Goal: Check status: Check status

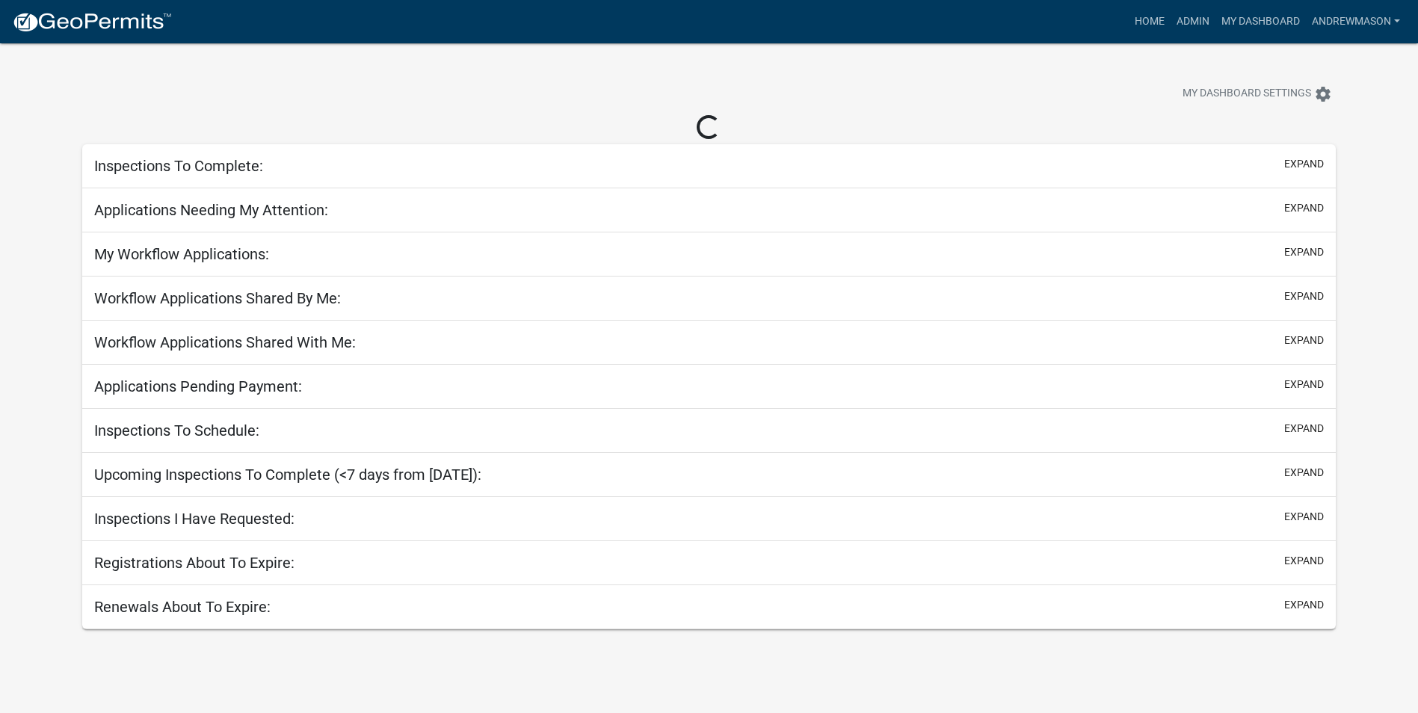
select select "3: 100"
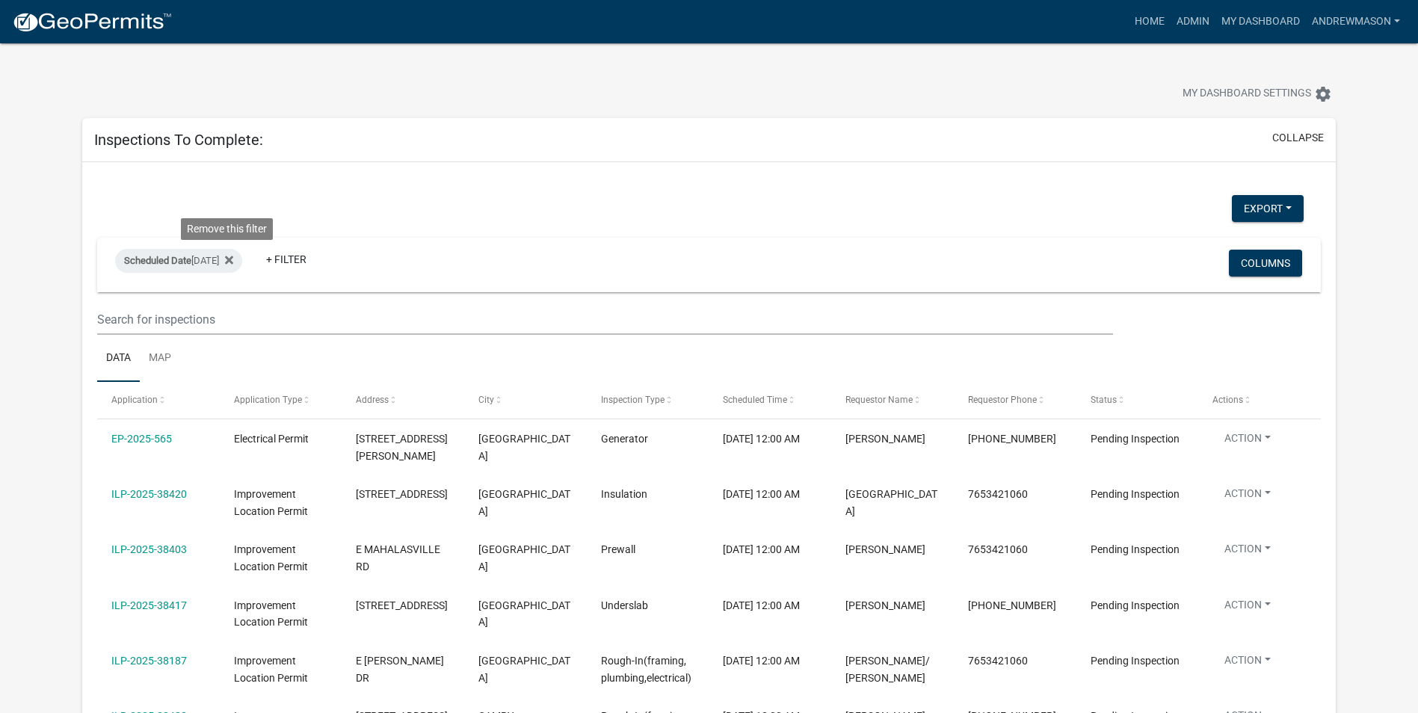
click at [230, 260] on icon at bounding box center [229, 260] width 8 height 8
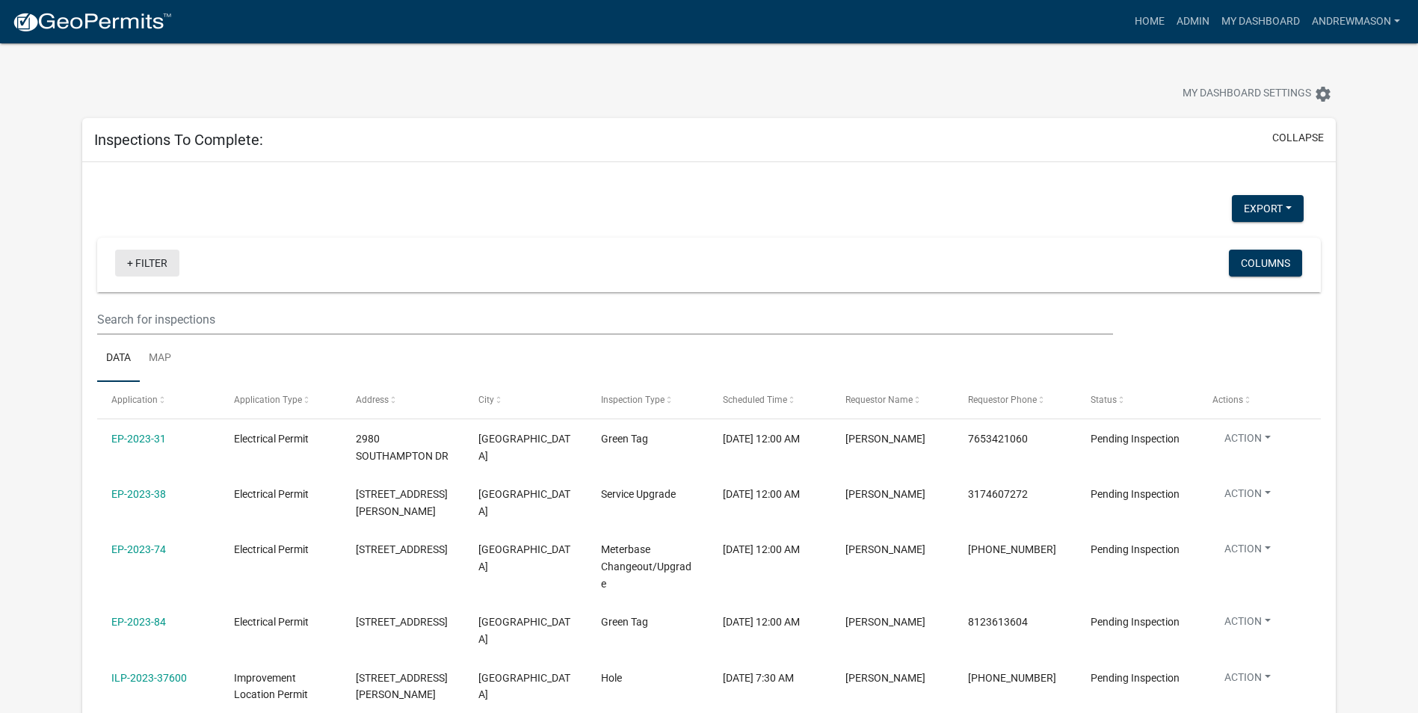
click at [158, 267] on link "+ Filter" at bounding box center [147, 263] width 64 height 27
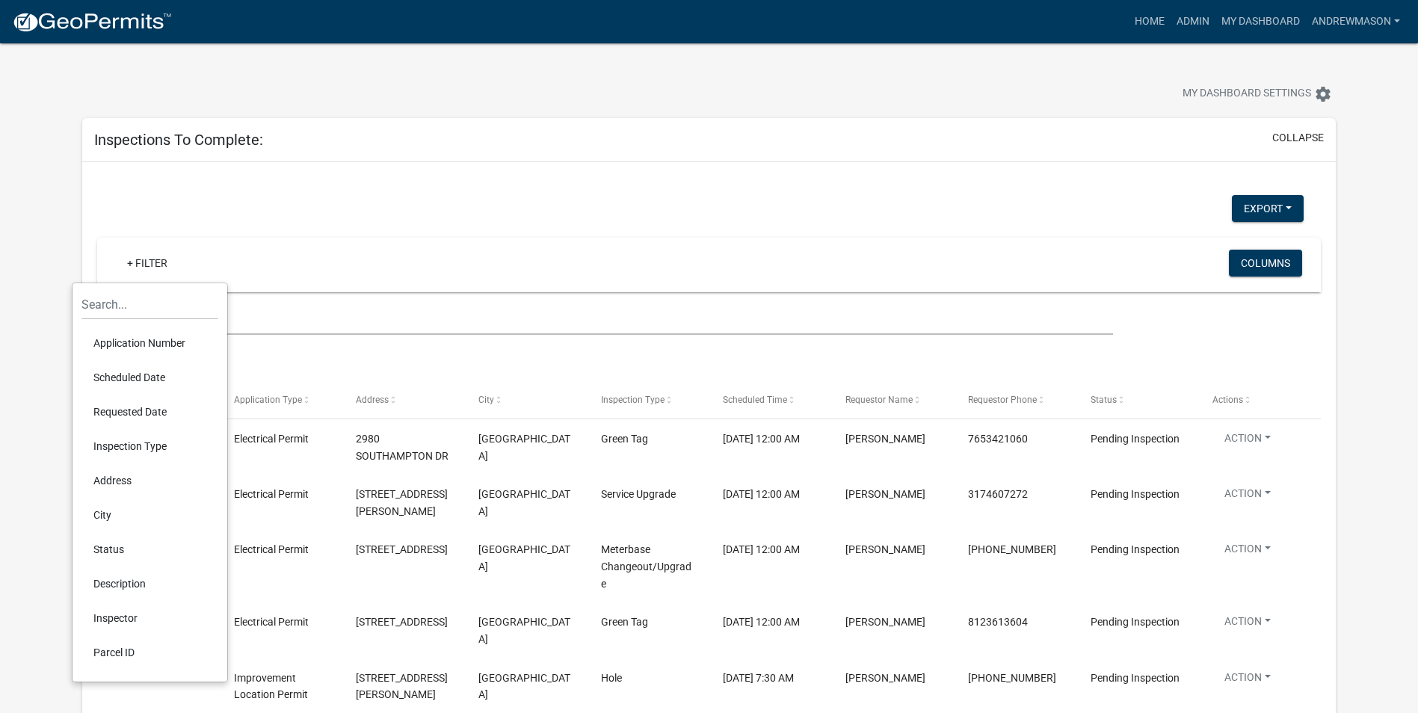
click at [149, 380] on li "Scheduled Date" at bounding box center [149, 377] width 137 height 34
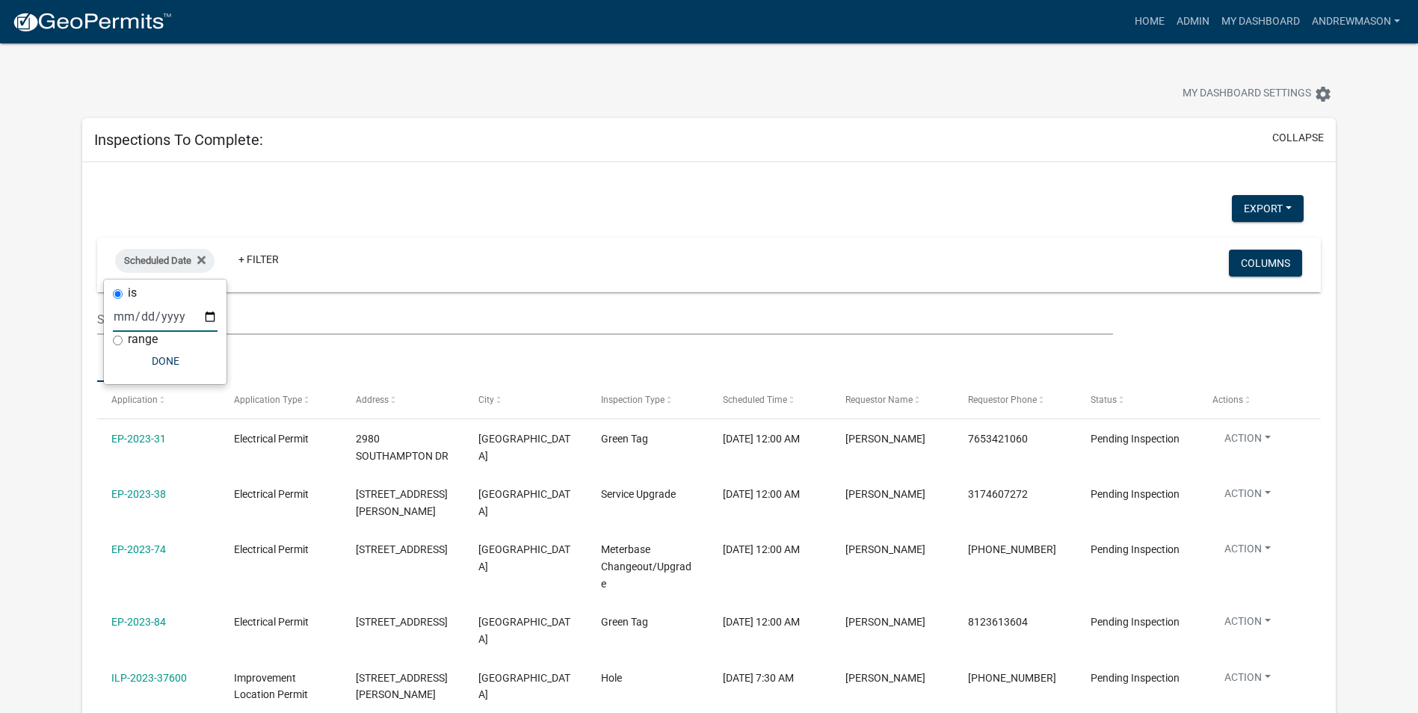
click at [206, 316] on input "date" at bounding box center [165, 316] width 105 height 31
type input "2025-09-12"
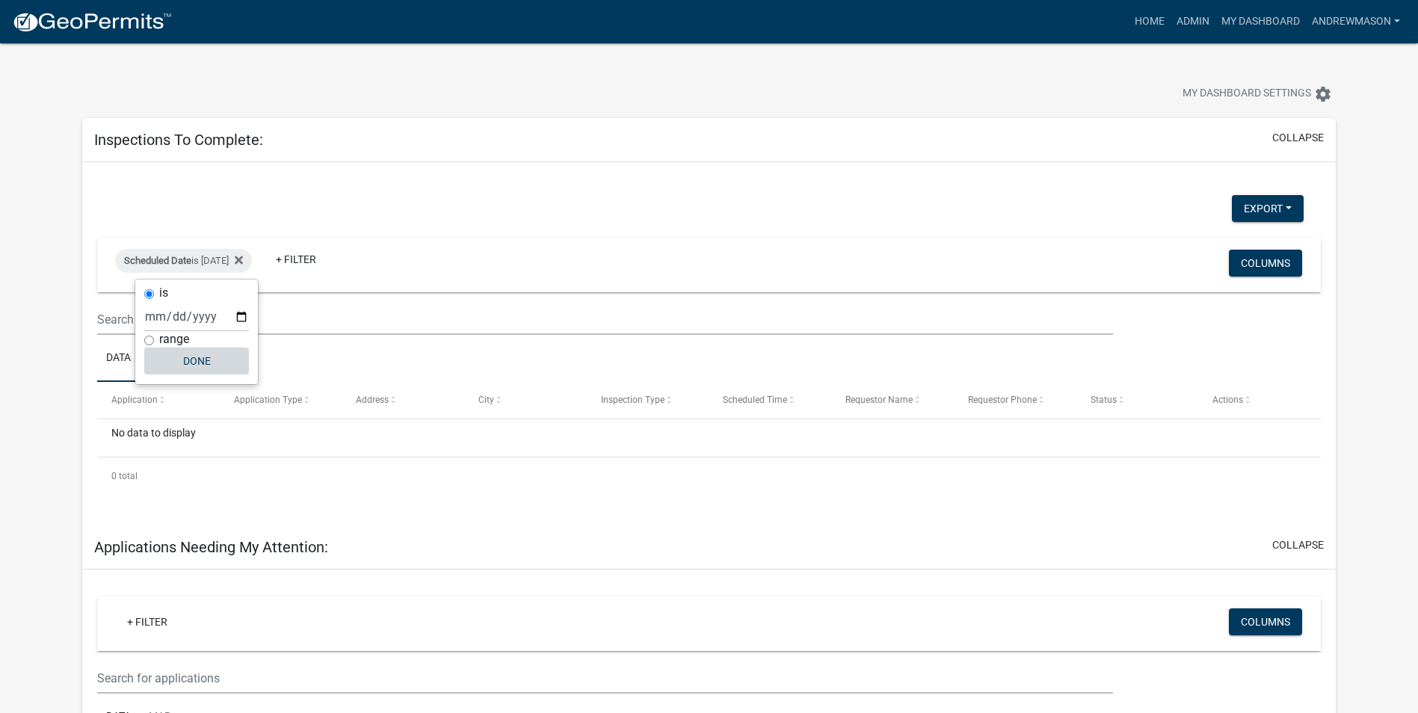
click at [198, 358] on button "Done" at bounding box center [196, 361] width 105 height 27
click at [243, 259] on icon at bounding box center [239, 260] width 8 height 8
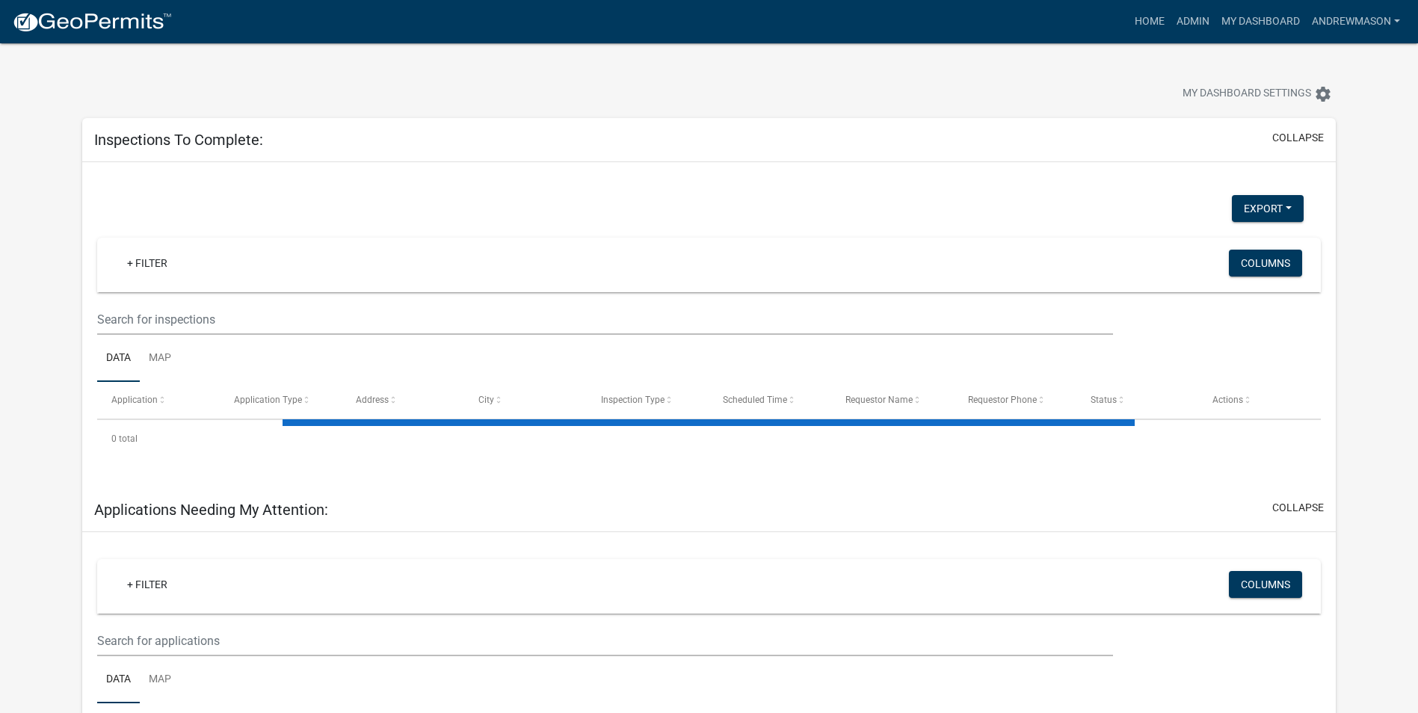
click at [141, 262] on link "+ Filter" at bounding box center [147, 263] width 64 height 27
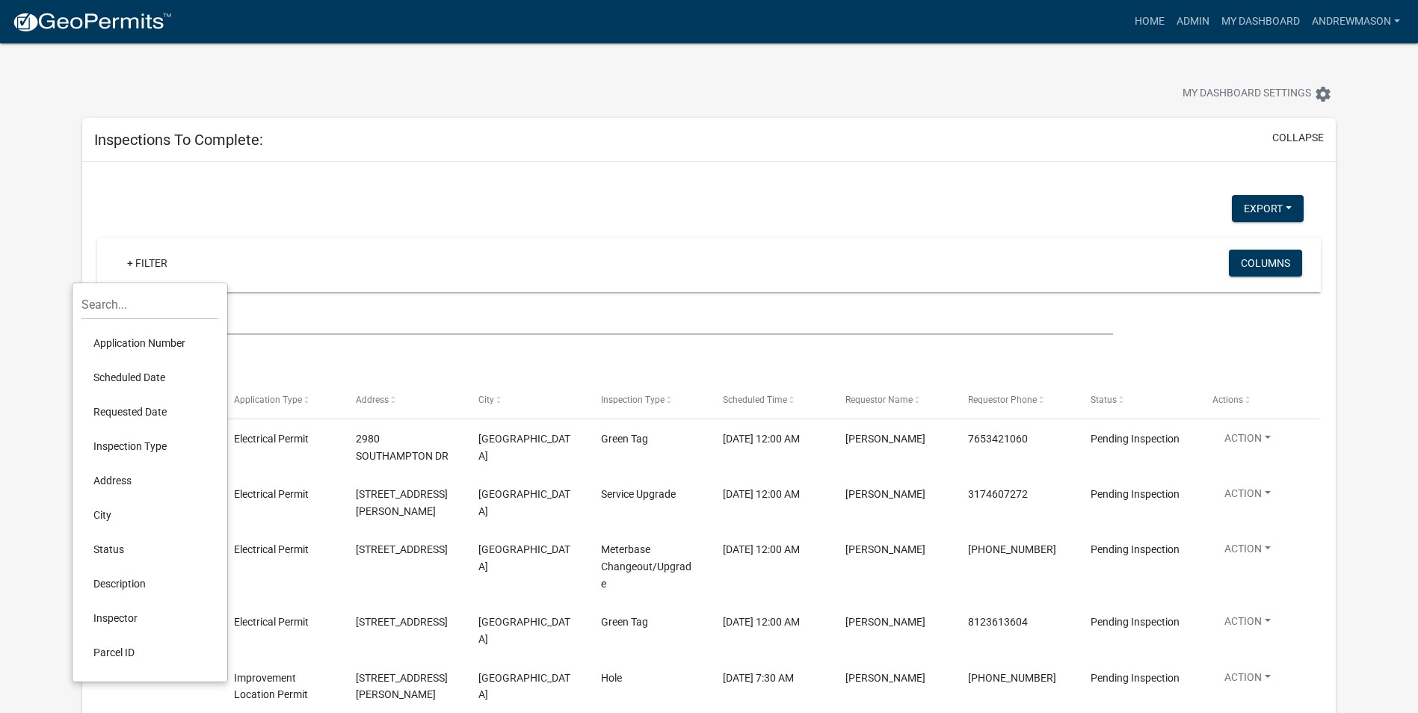
click at [151, 376] on li "Scheduled Date" at bounding box center [149, 377] width 137 height 34
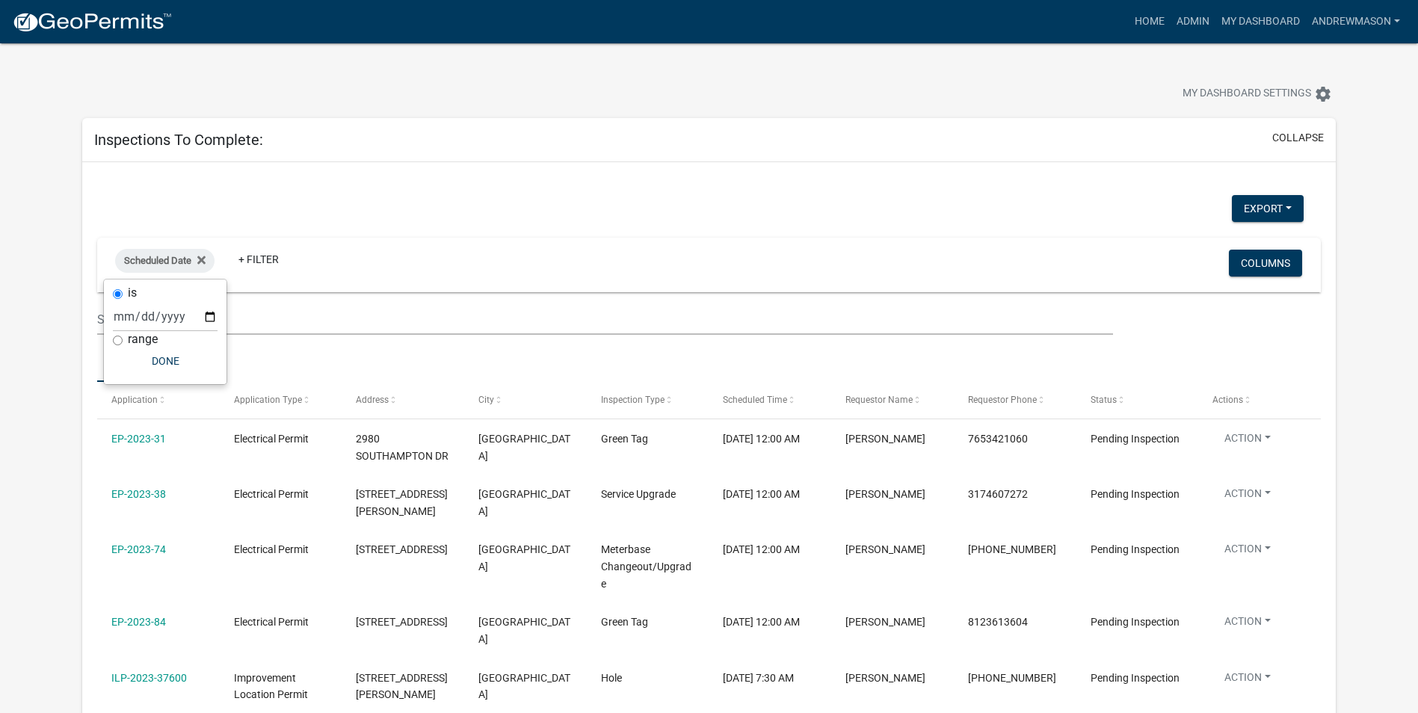
click at [115, 342] on input "range" at bounding box center [118, 341] width 10 height 10
radio input "true"
click at [155, 338] on select "Today Yesterday Current Week Previous Week Current Month Last Month Current Cal…" at bounding box center [215, 332] width 149 height 31
select select "this_1_days"
click at [141, 317] on select "Today Yesterday Current Week Previous Week Current Month Last Month Current Cal…" at bounding box center [215, 332] width 149 height 31
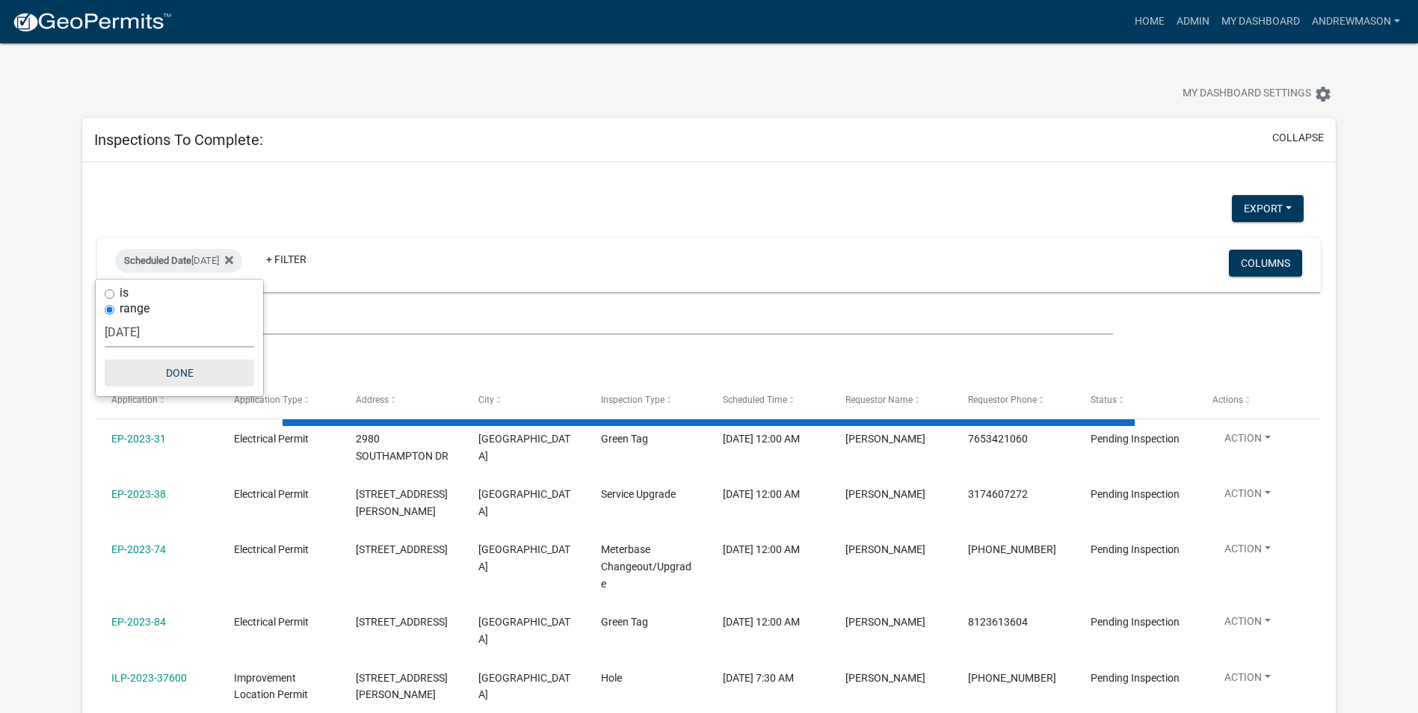
click at [185, 378] on button "Done" at bounding box center [179, 373] width 149 height 27
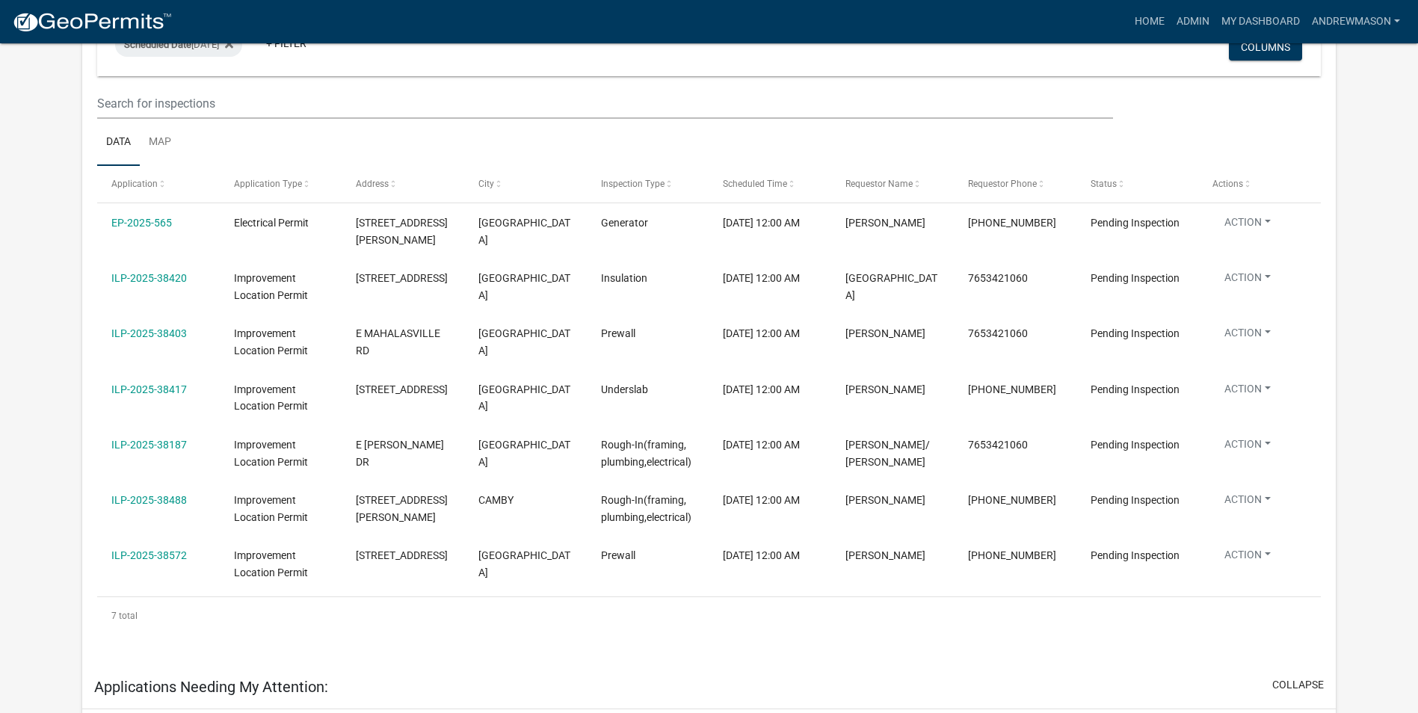
scroll to position [224, 0]
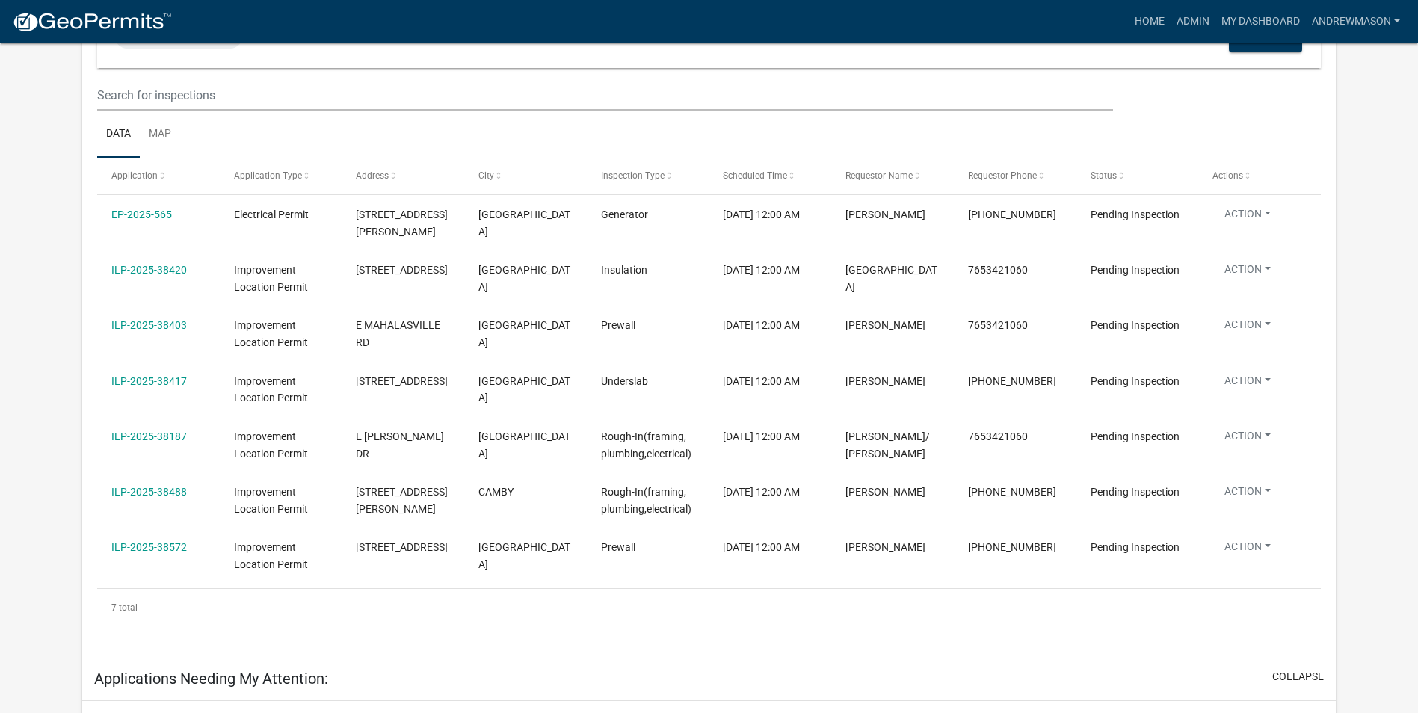
click at [126, 320] on link "ILP-2025-38403" at bounding box center [148, 325] width 75 height 12
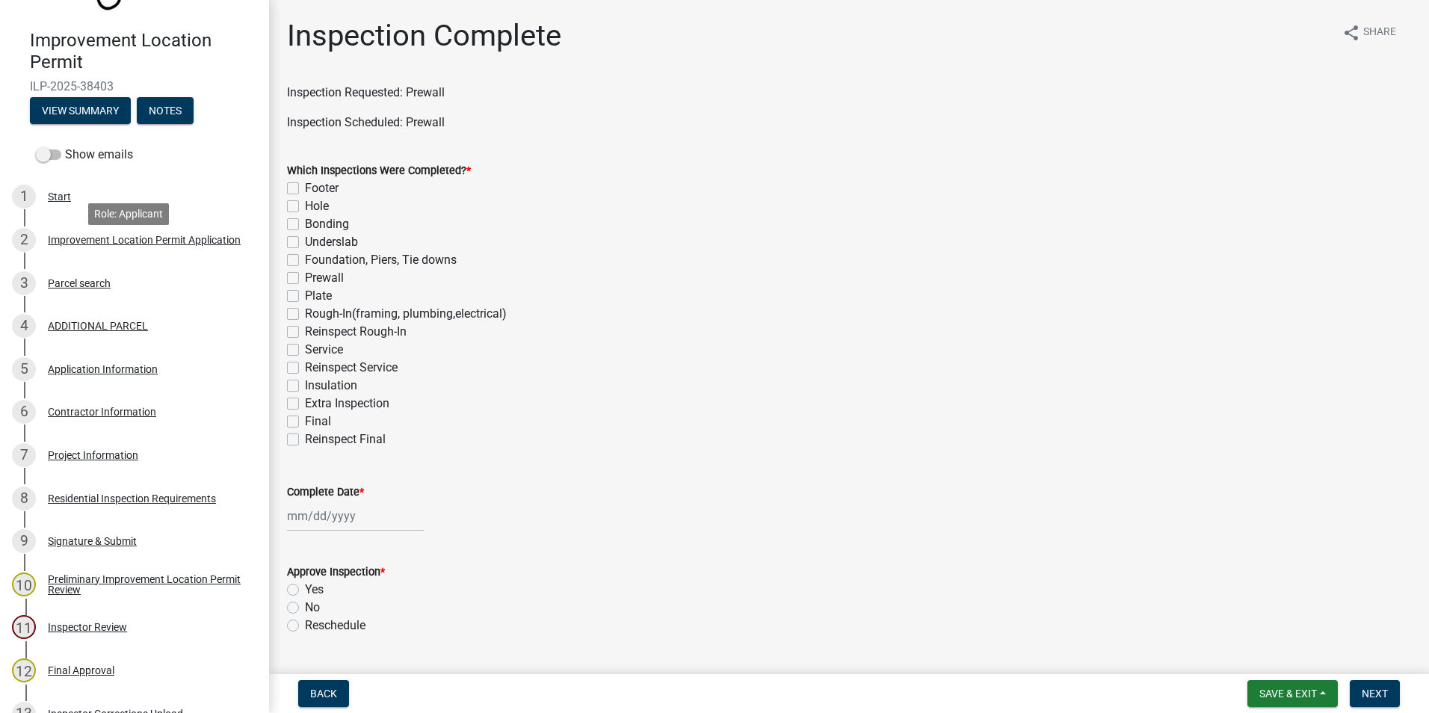
scroll to position [149, 0]
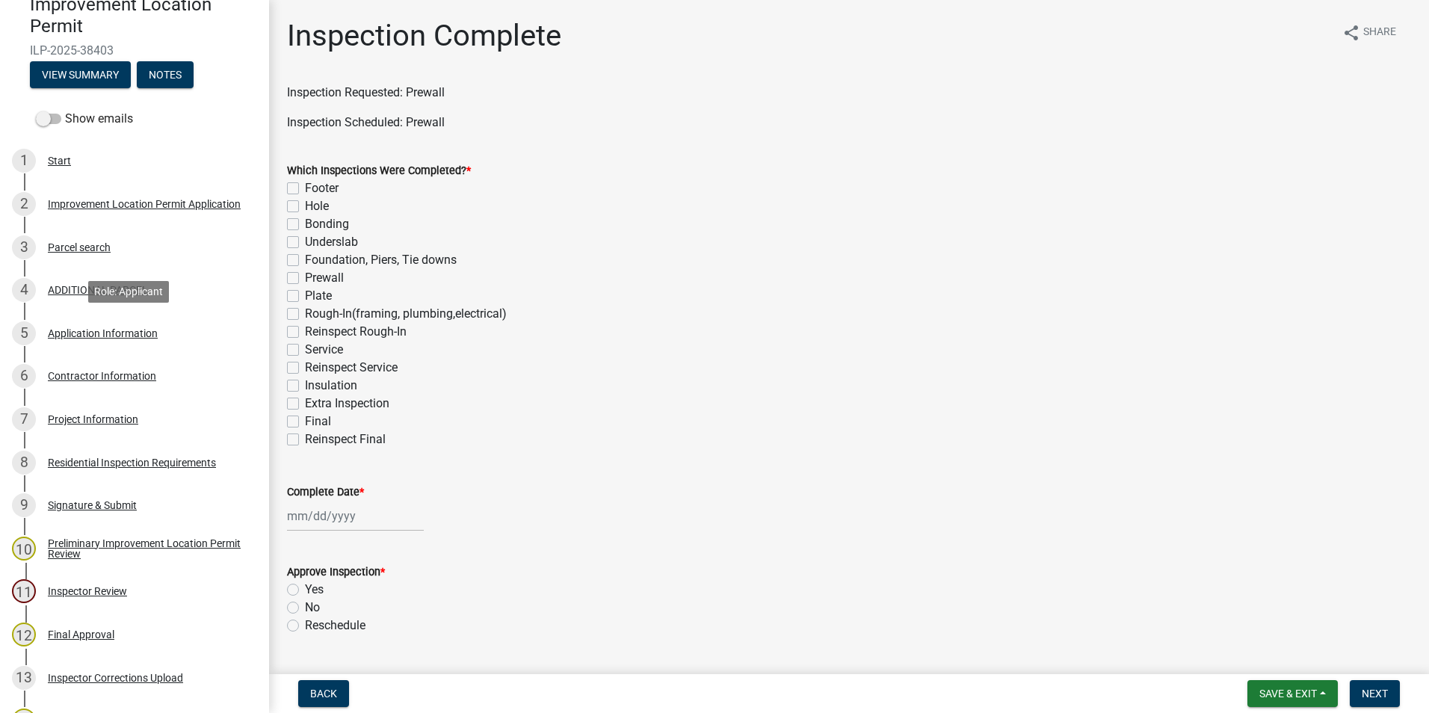
click at [144, 333] on div "Application Information" at bounding box center [103, 333] width 110 height 10
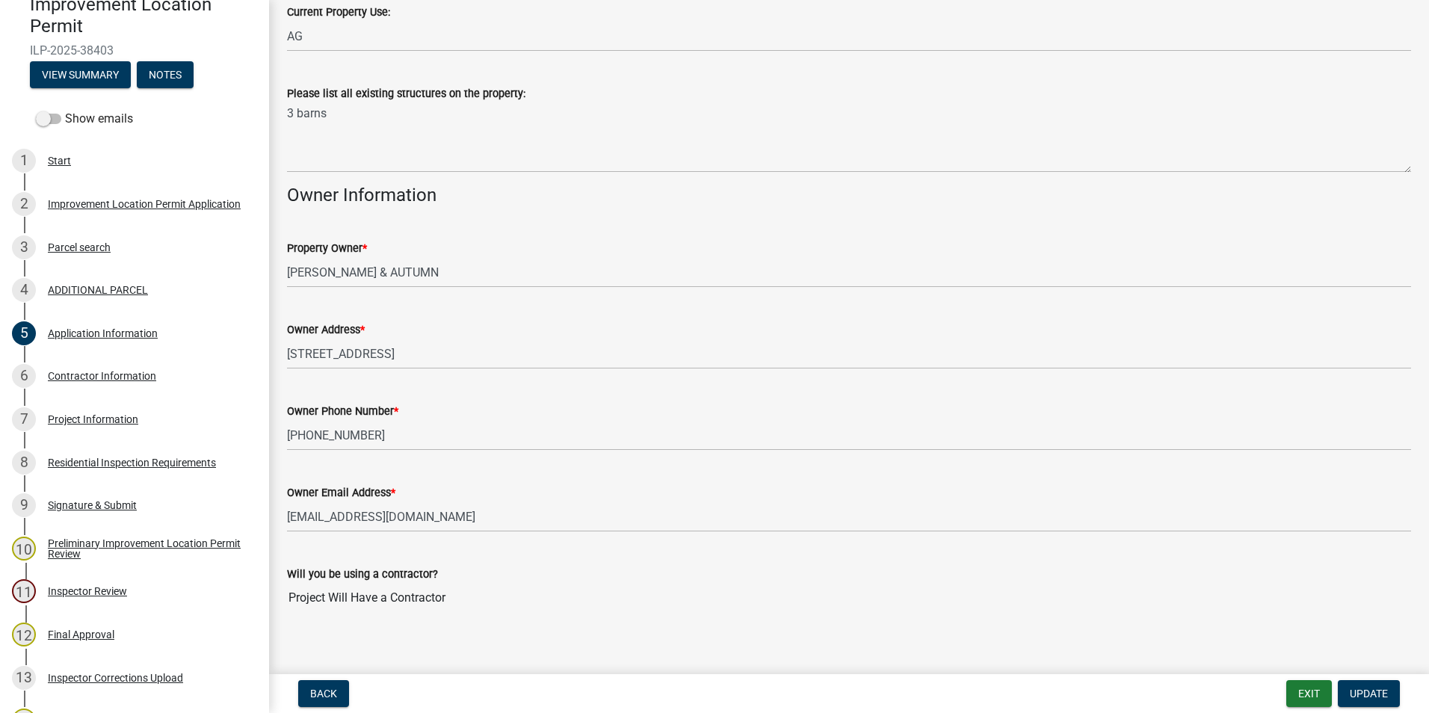
scroll to position [613, 0]
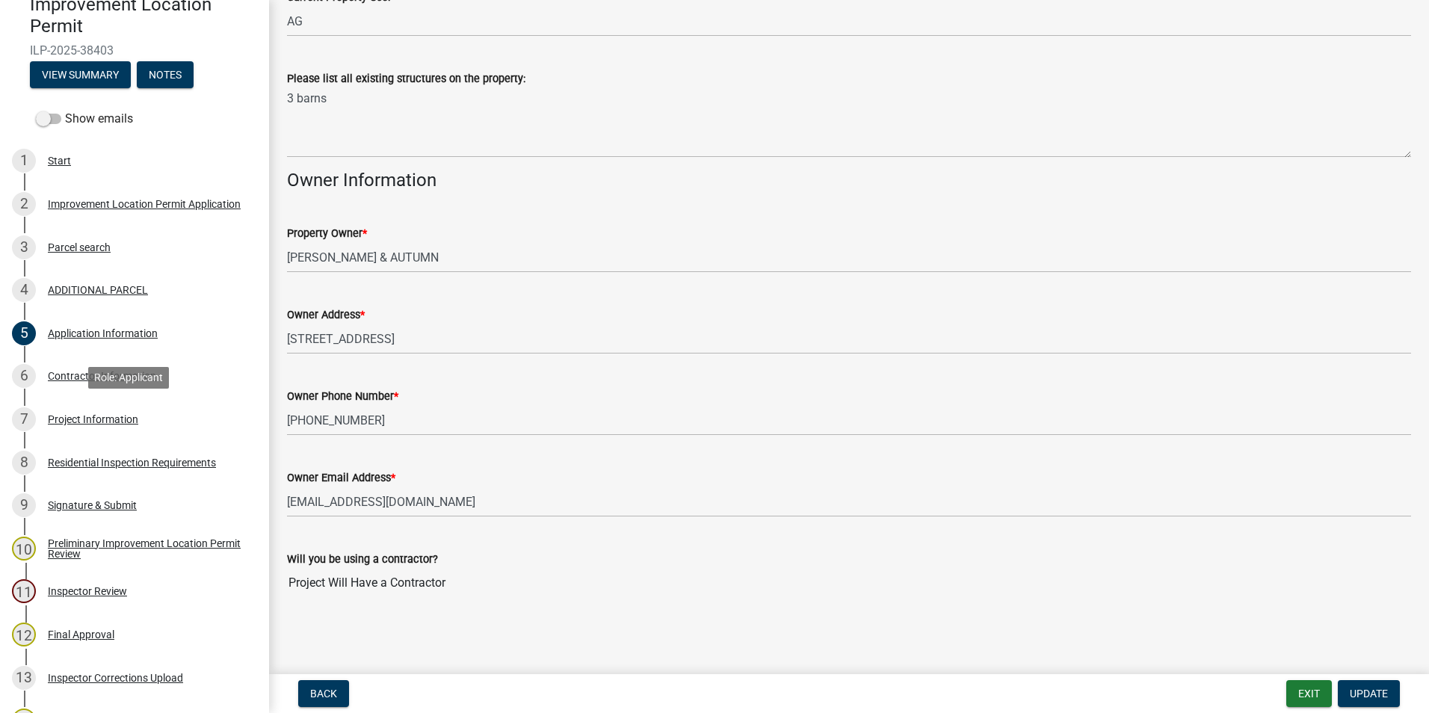
click at [99, 416] on div "Project Information" at bounding box center [93, 419] width 90 height 10
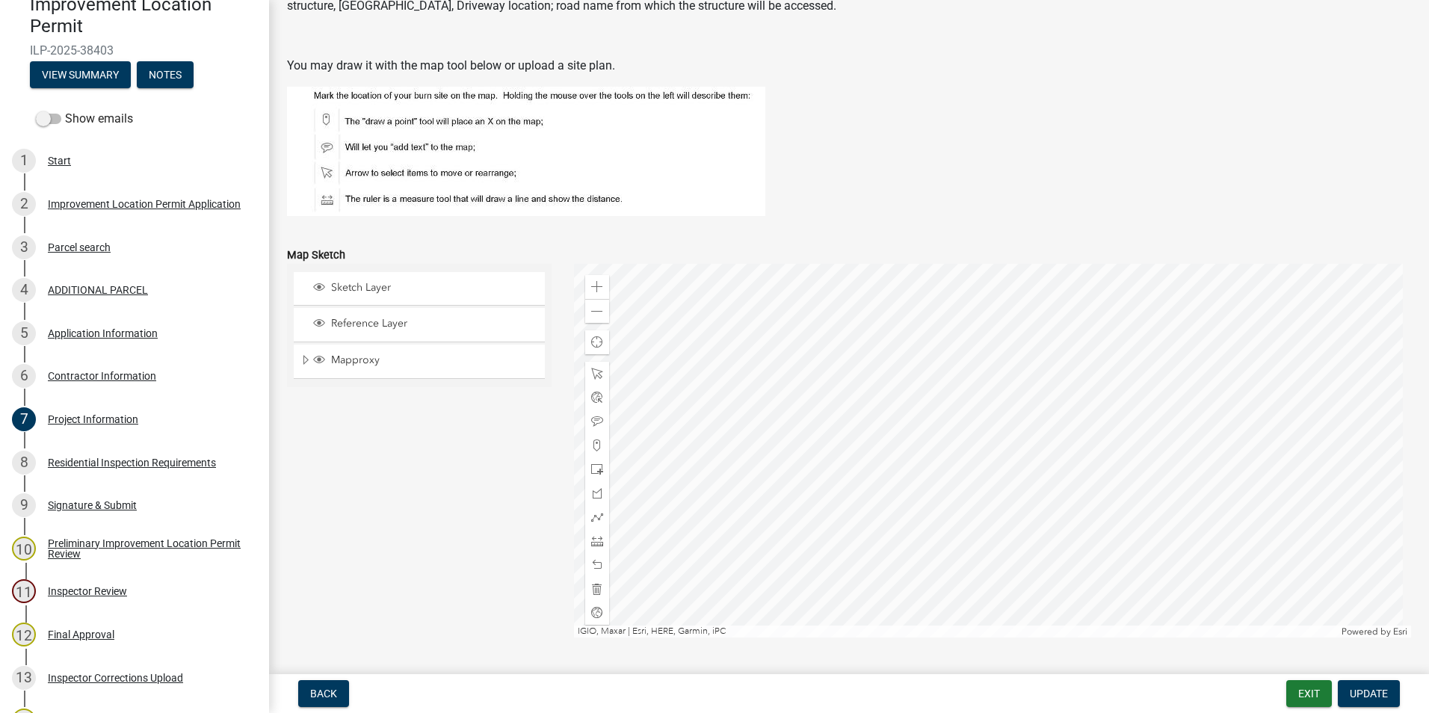
scroll to position [2765, 0]
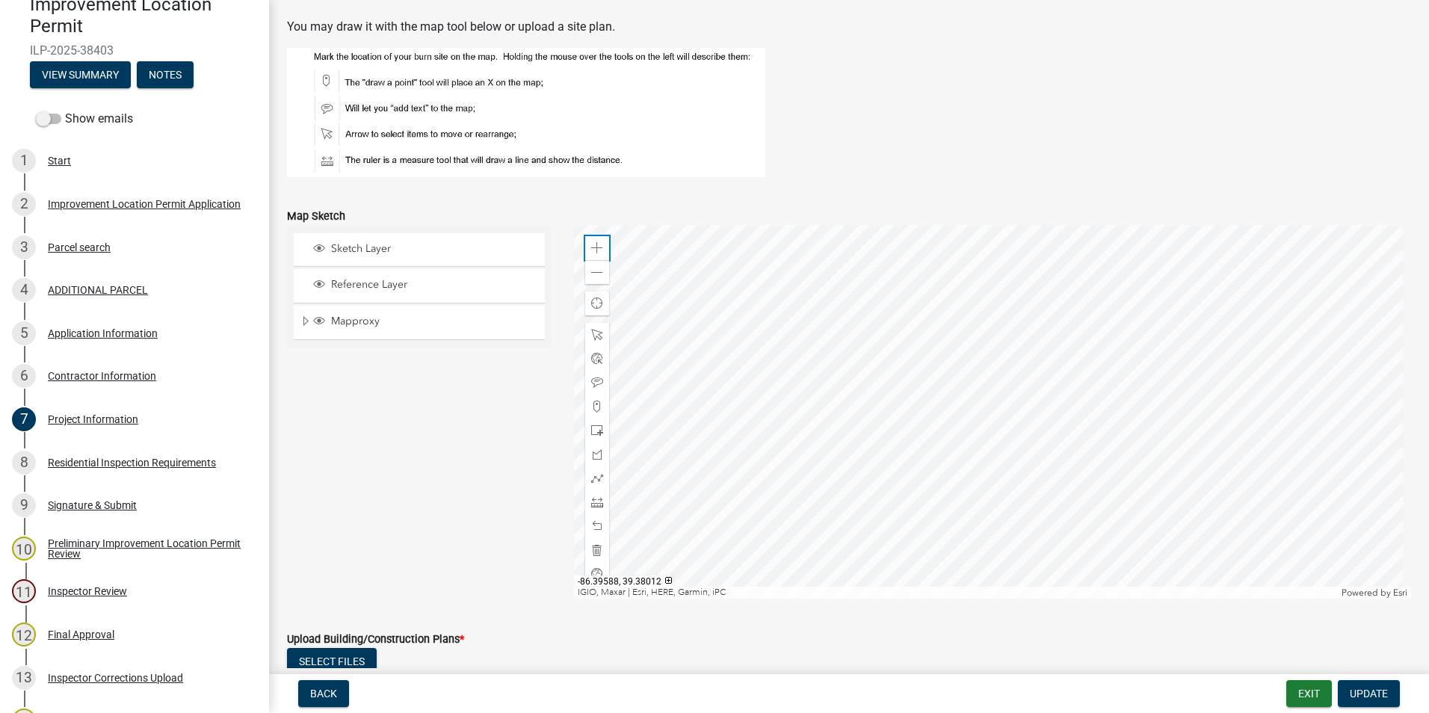
click at [592, 249] on span at bounding box center [597, 248] width 12 height 12
click at [855, 359] on div at bounding box center [993, 412] width 838 height 374
click at [945, 417] on div at bounding box center [993, 412] width 838 height 374
click at [841, 445] on div at bounding box center [993, 412] width 838 height 374
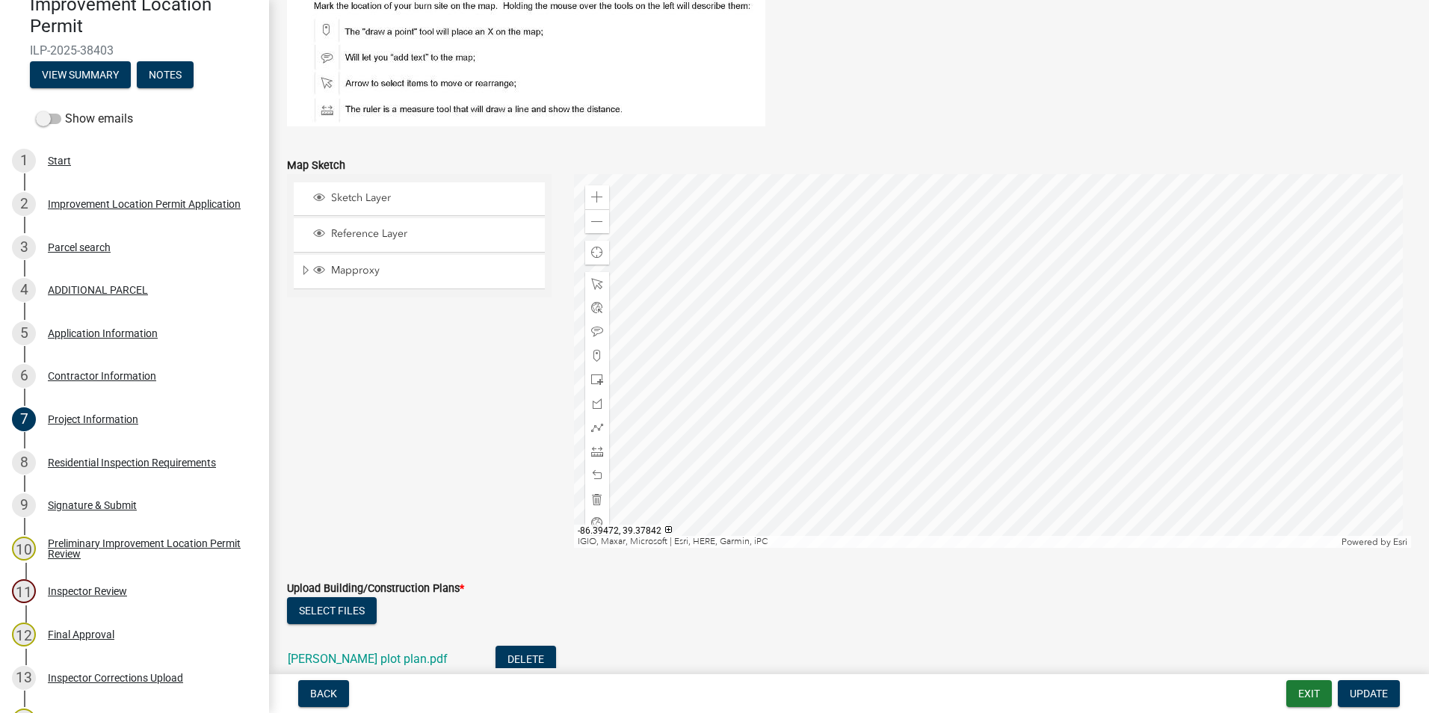
scroll to position [2840, 0]
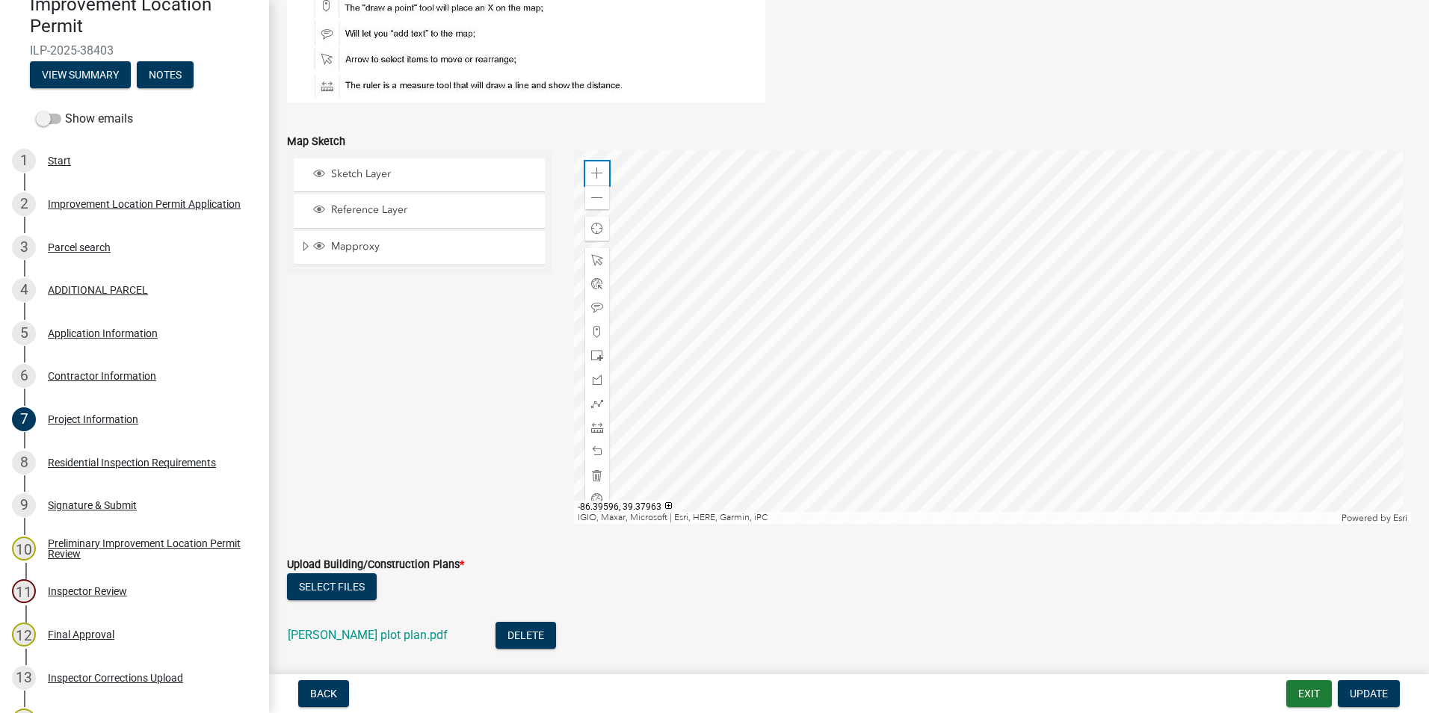
click at [595, 170] on span at bounding box center [597, 173] width 12 height 12
click at [863, 357] on div at bounding box center [993, 337] width 838 height 374
click at [759, 251] on div at bounding box center [993, 337] width 838 height 374
click at [1058, 300] on div at bounding box center [993, 337] width 838 height 374
click at [795, 339] on div at bounding box center [993, 337] width 838 height 374
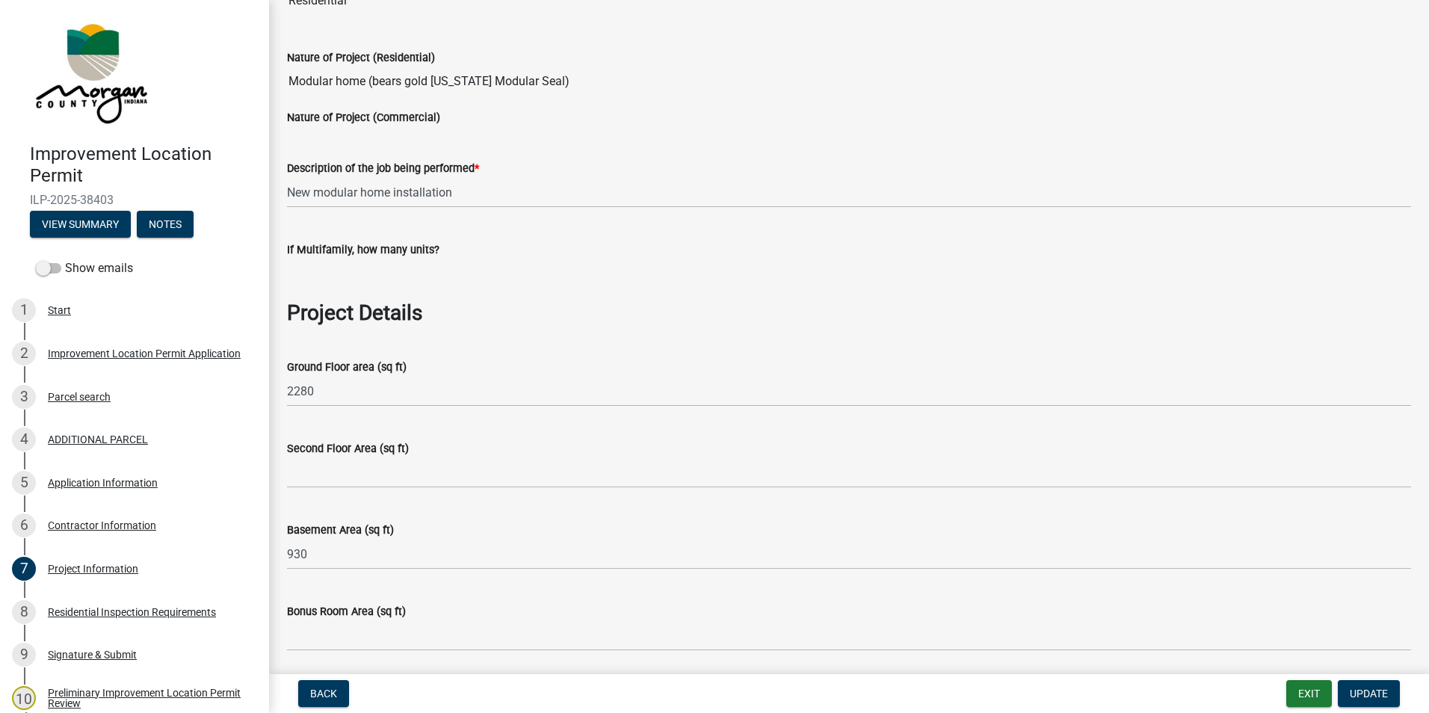
scroll to position [0, 0]
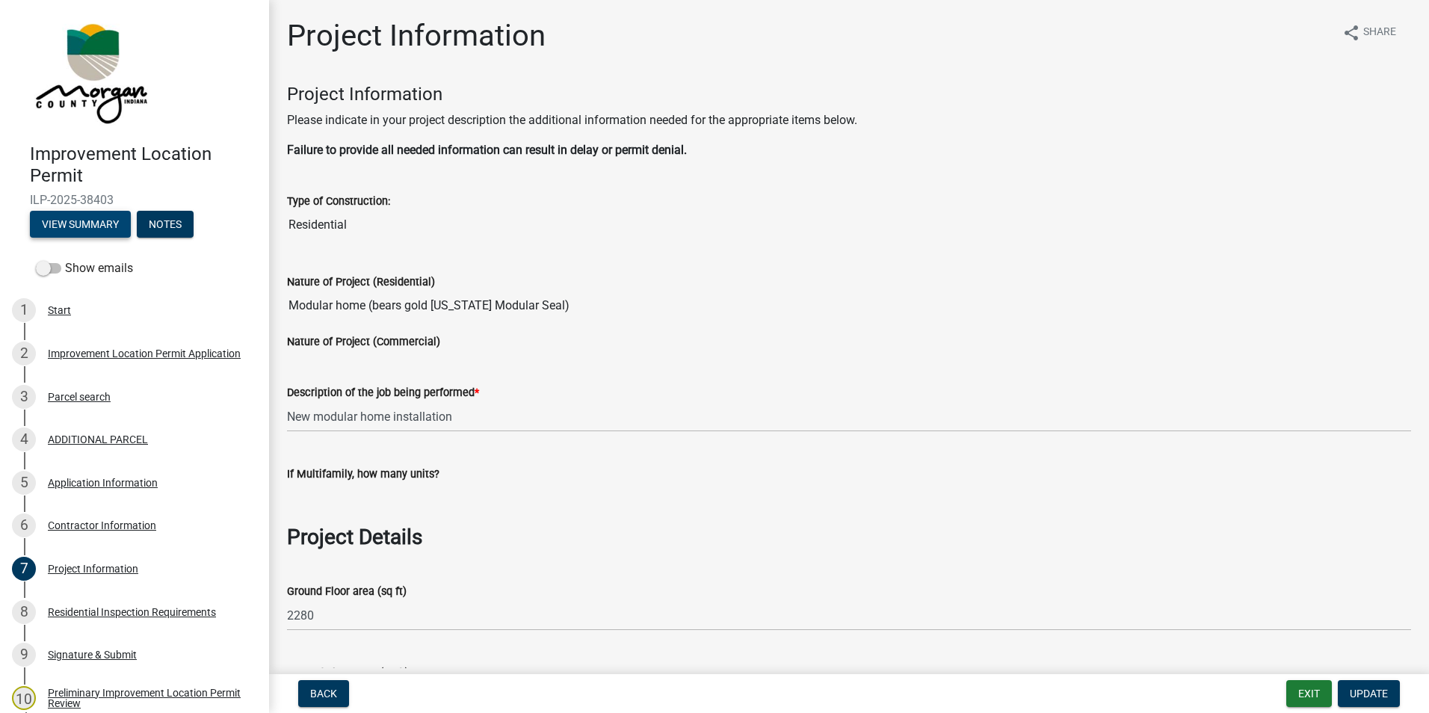
click at [75, 221] on button "View Summary" at bounding box center [80, 224] width 101 height 27
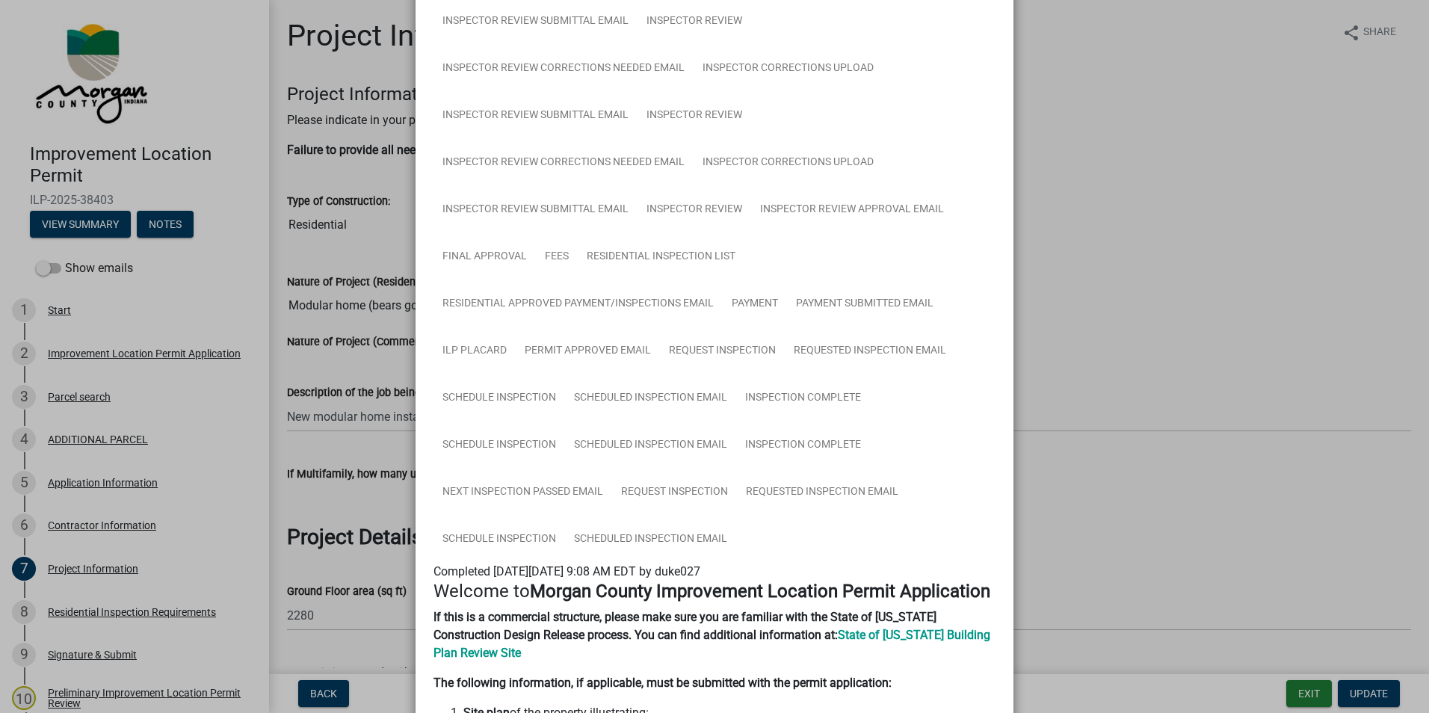
scroll to position [374, 0]
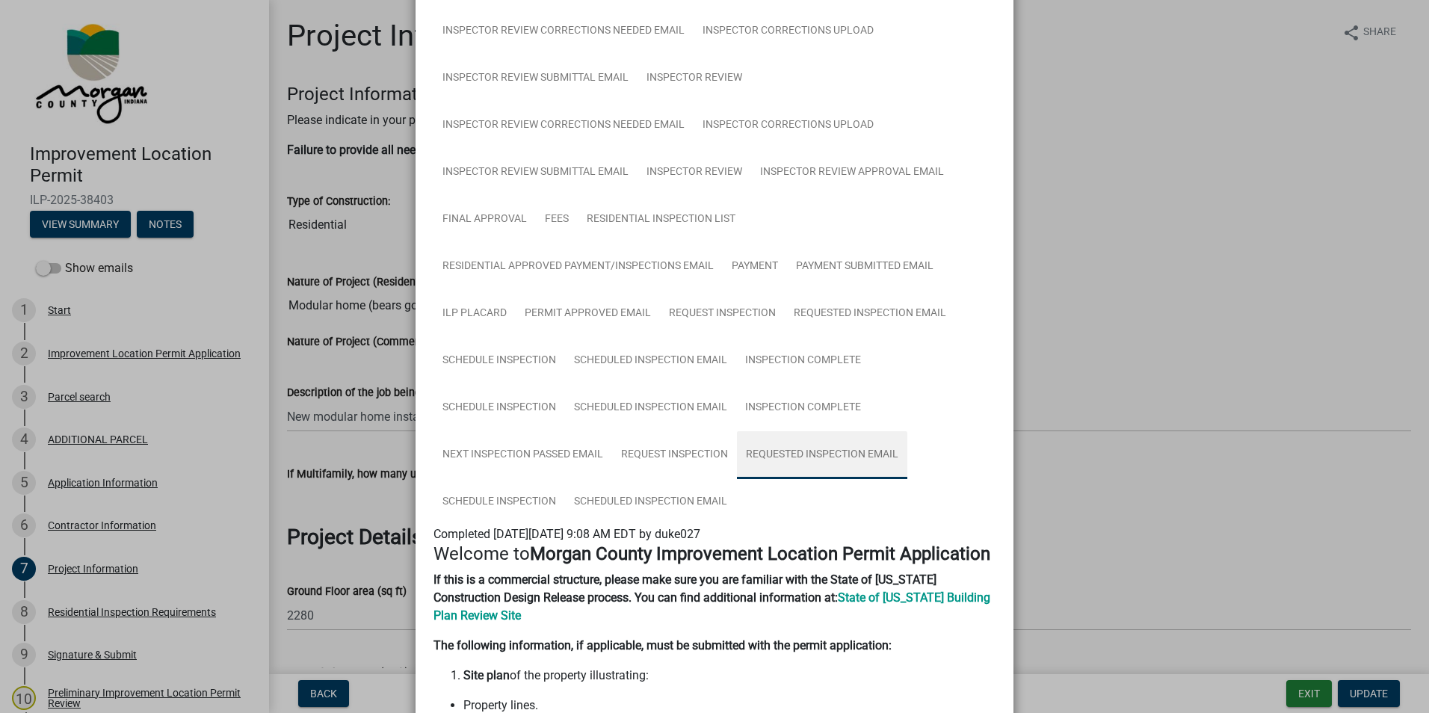
click at [809, 453] on link "Requested Inspection Email" at bounding box center [822, 455] width 170 height 48
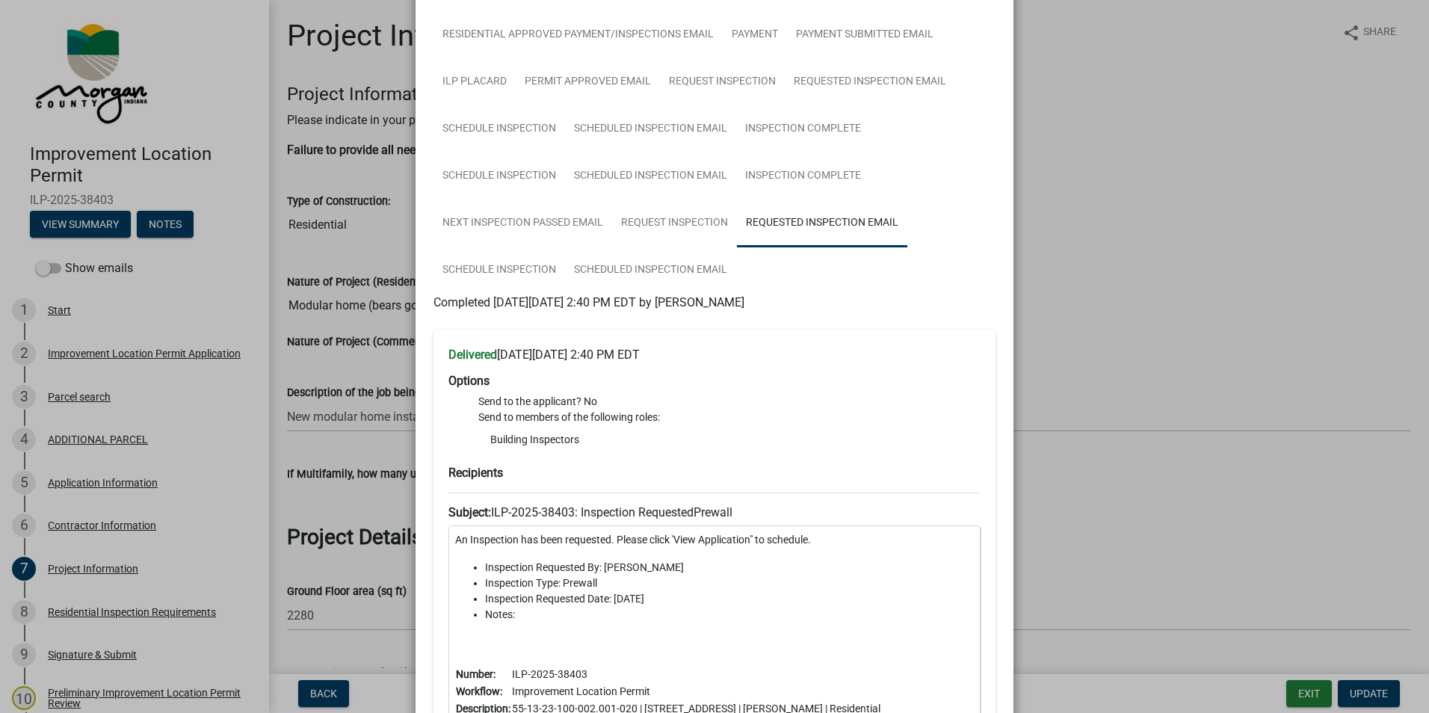
scroll to position [641, 0]
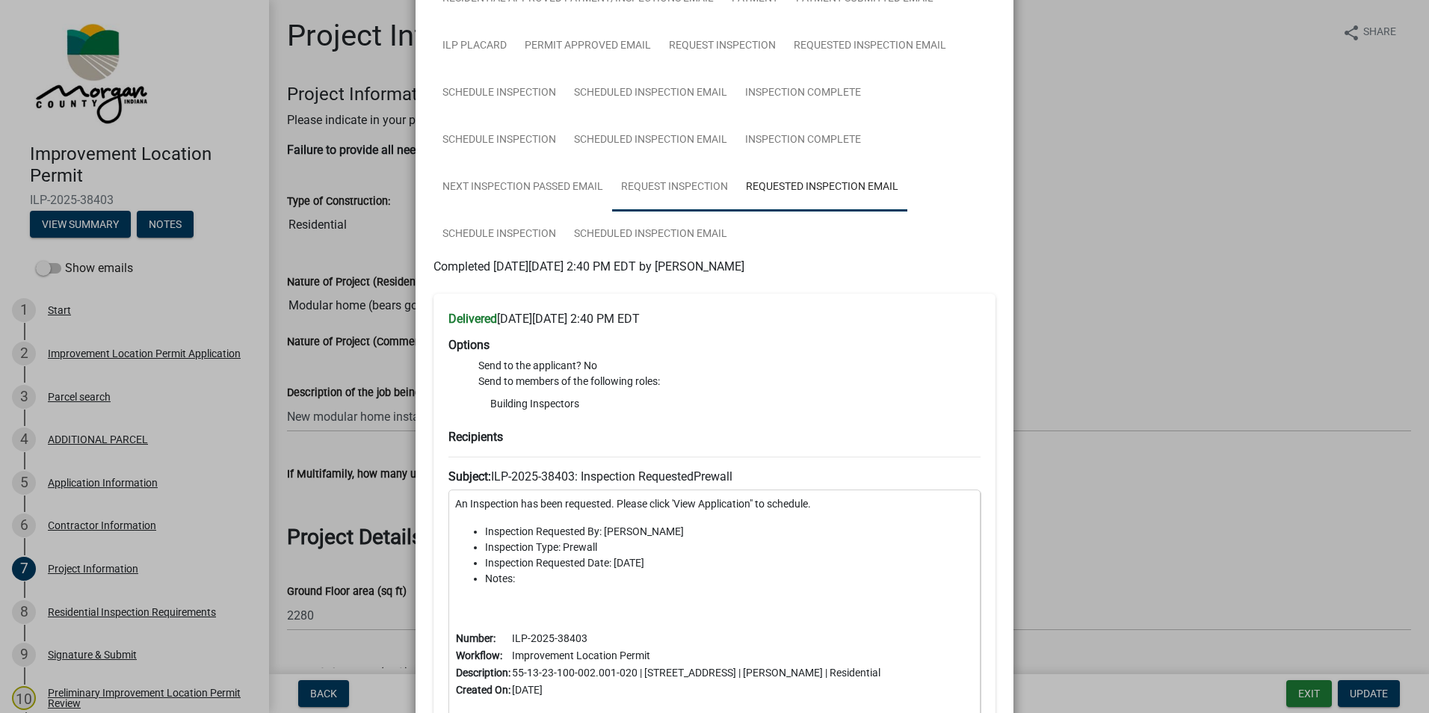
click at [676, 179] on link "Request Inspection" at bounding box center [674, 188] width 125 height 48
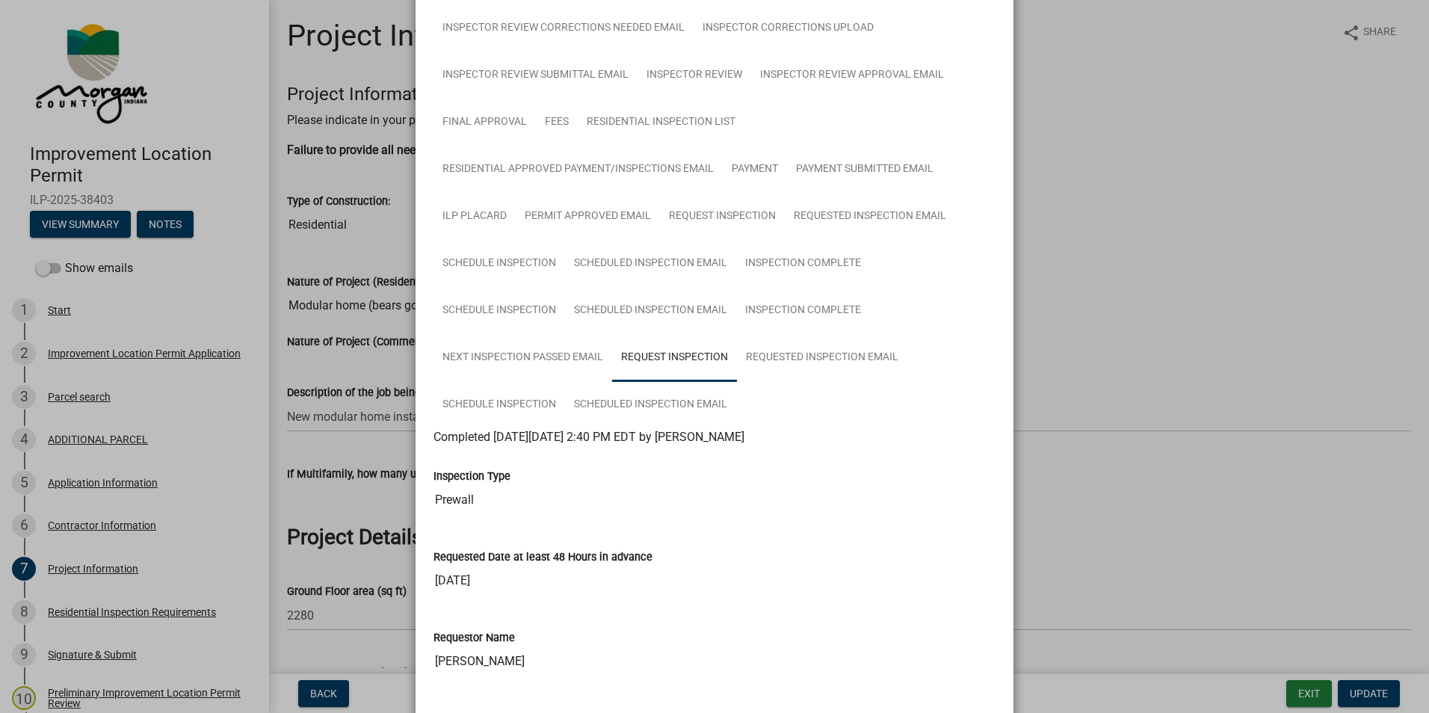
scroll to position [492, 0]
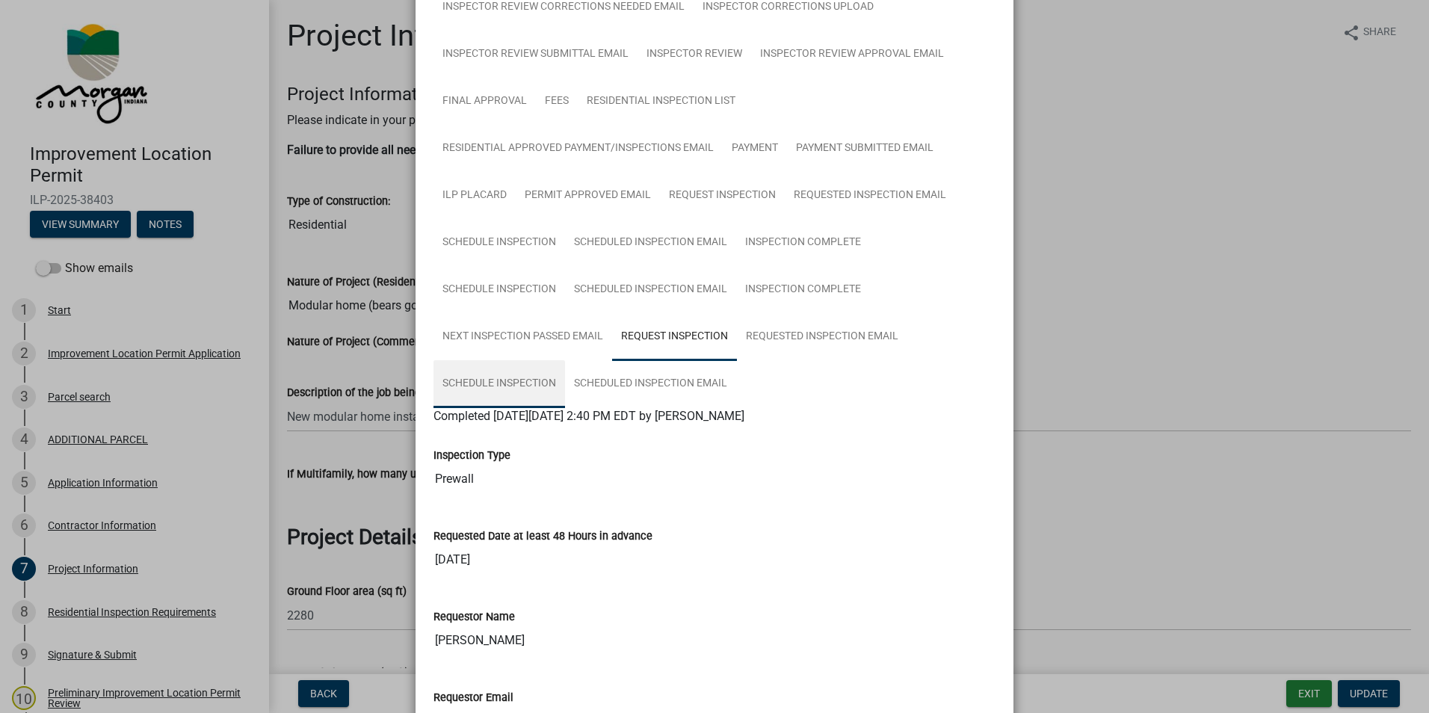
click at [477, 381] on link "Schedule Inspection" at bounding box center [499, 384] width 132 height 48
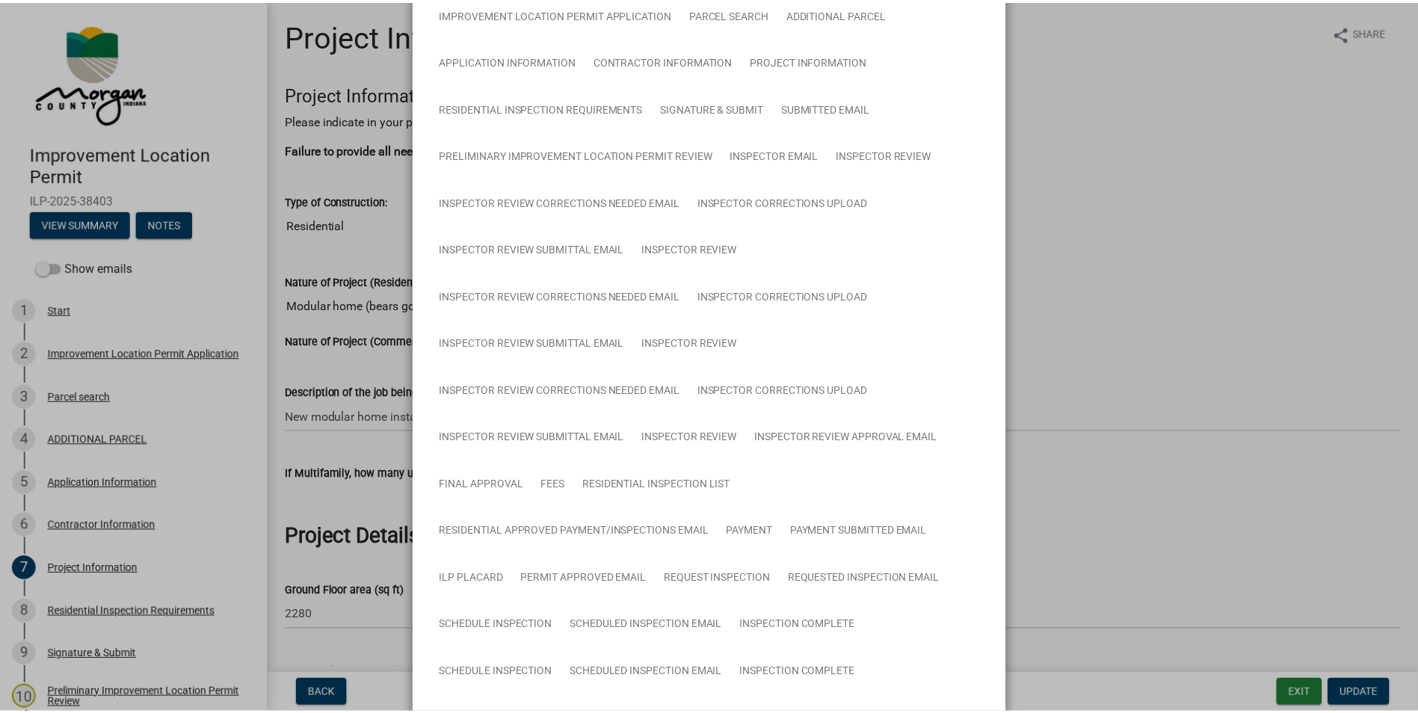
scroll to position [0, 0]
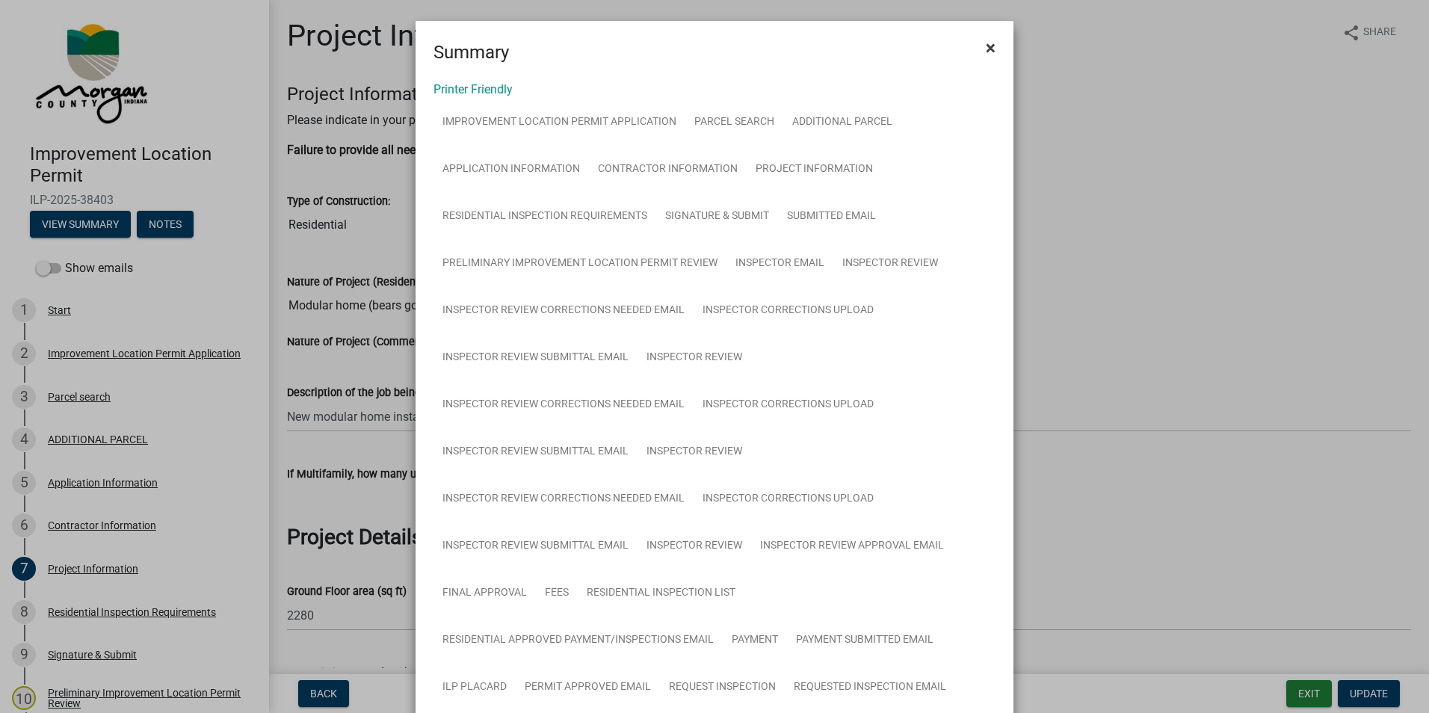
click at [986, 49] on span "×" at bounding box center [991, 47] width 10 height 21
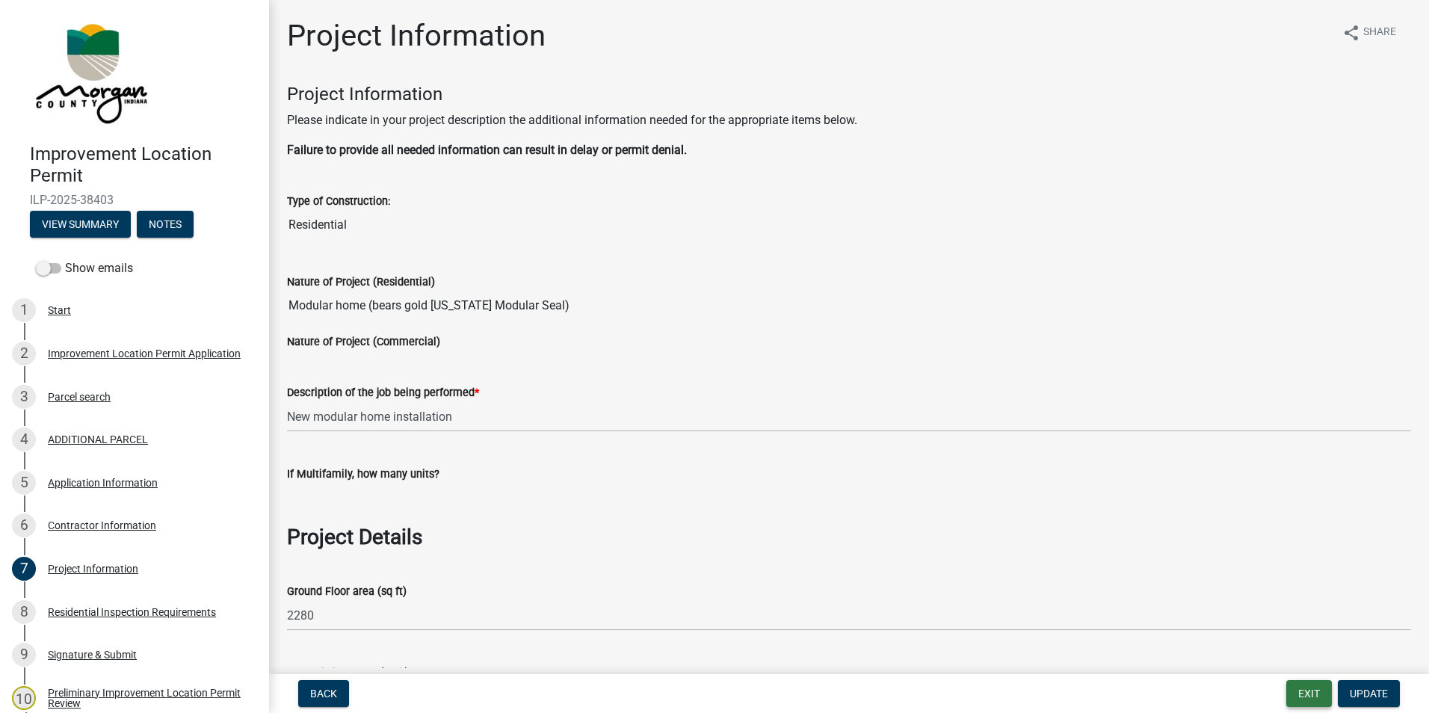
click at [1324, 690] on button "Exit" at bounding box center [1309, 693] width 46 height 27
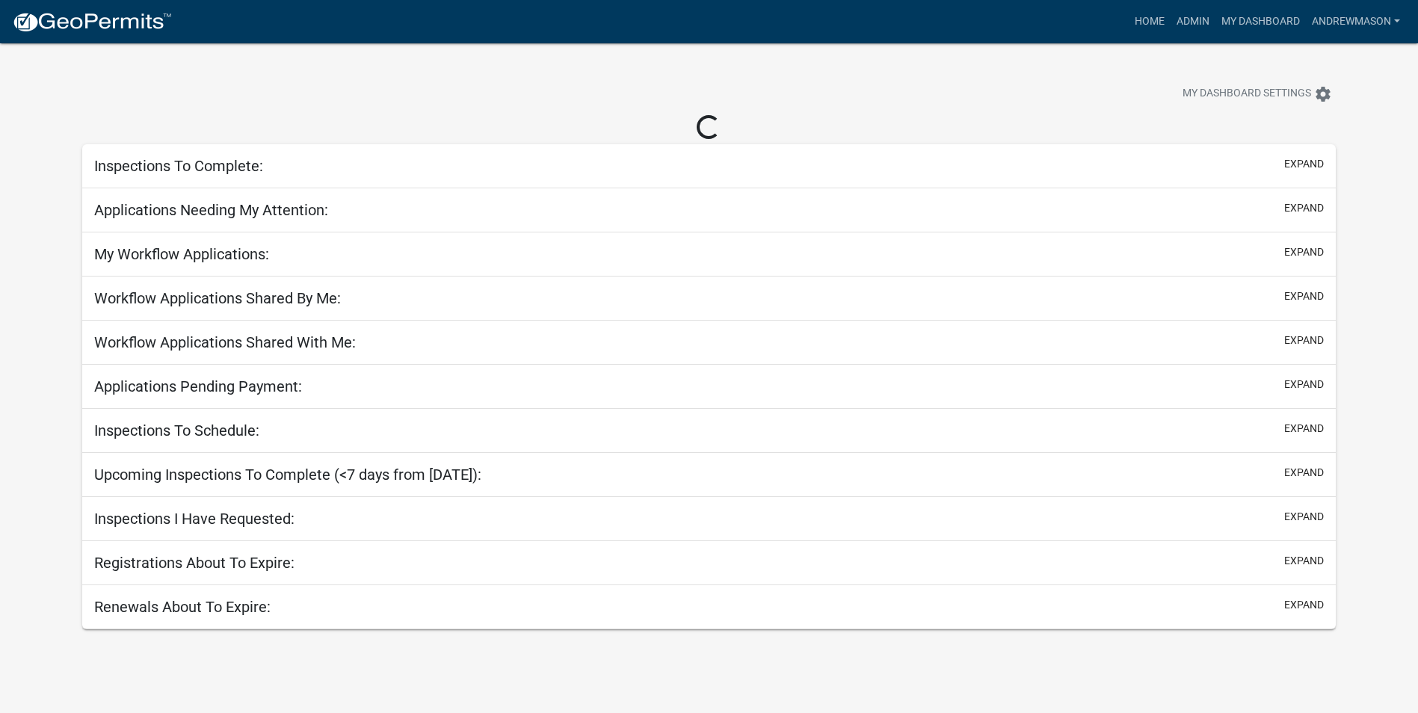
select select "3: 100"
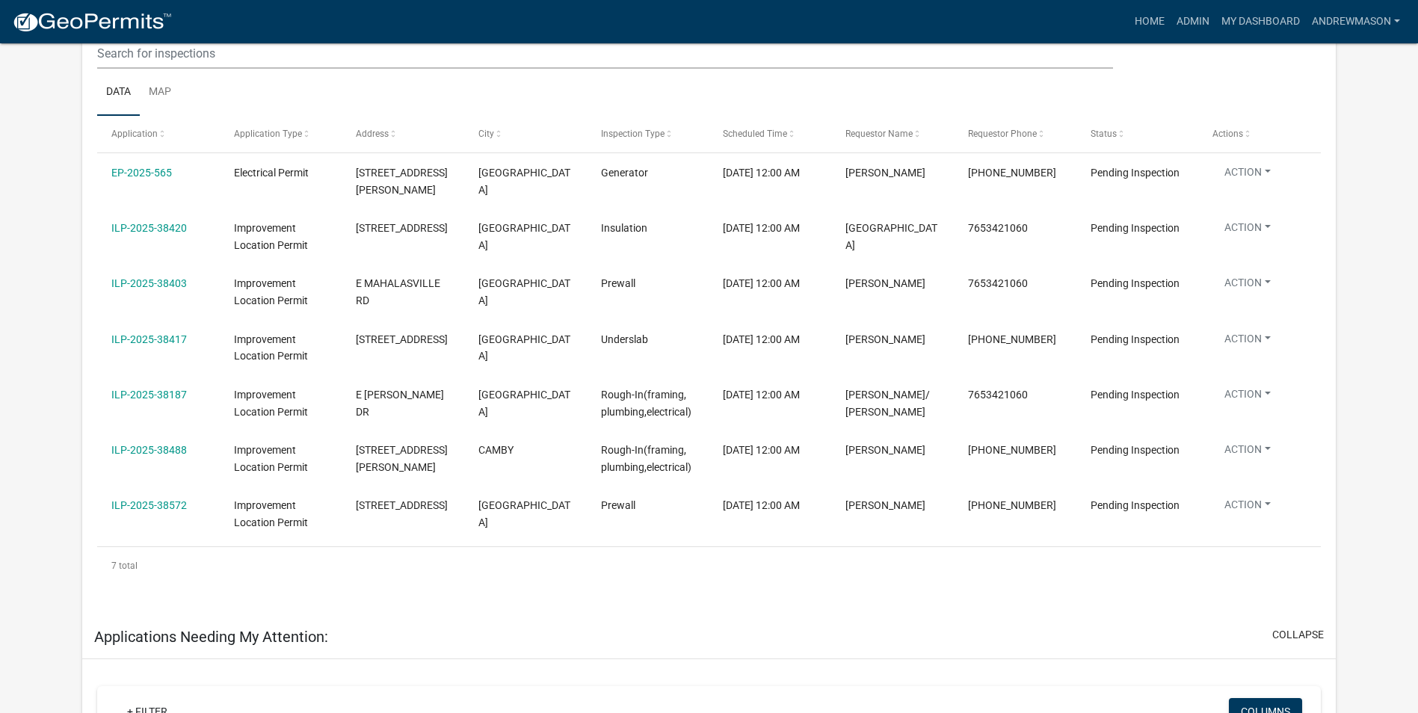
scroll to position [299, 0]
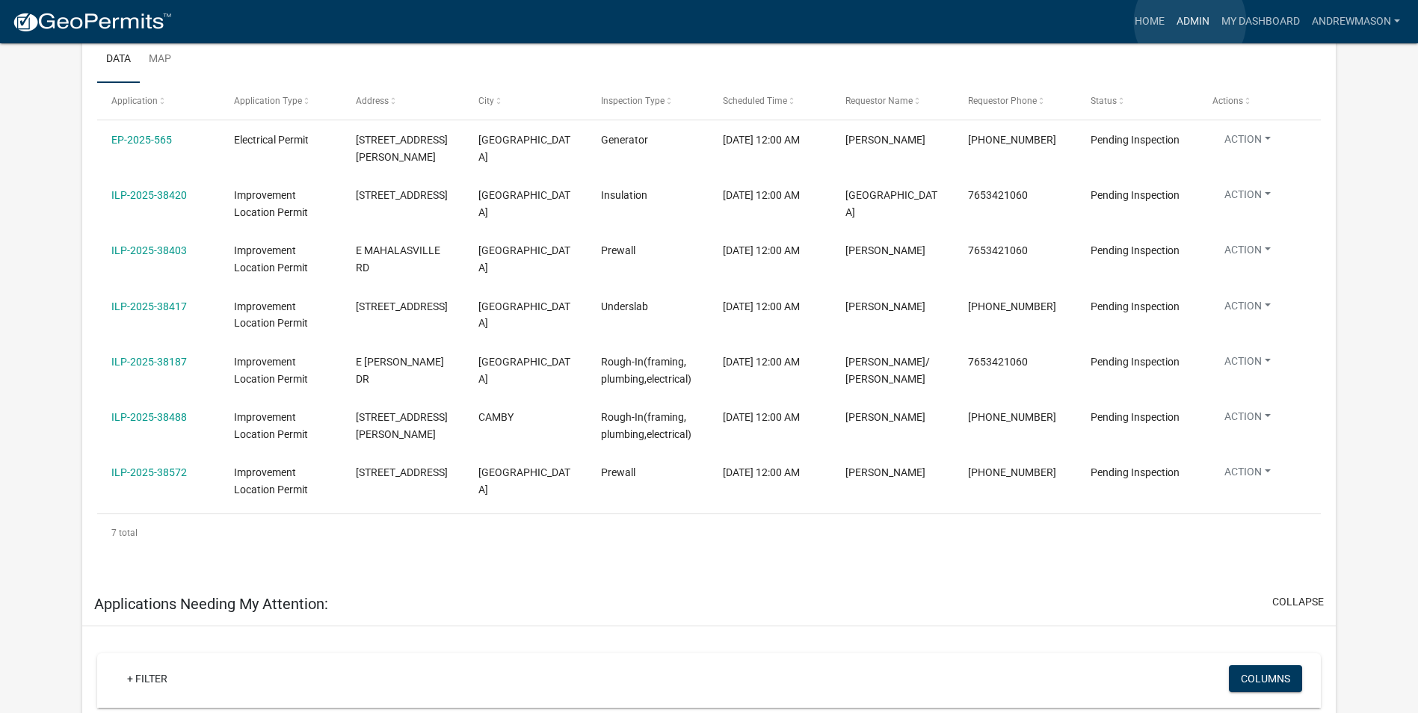
click at [1190, 22] on link "Admin" at bounding box center [1192, 21] width 45 height 28
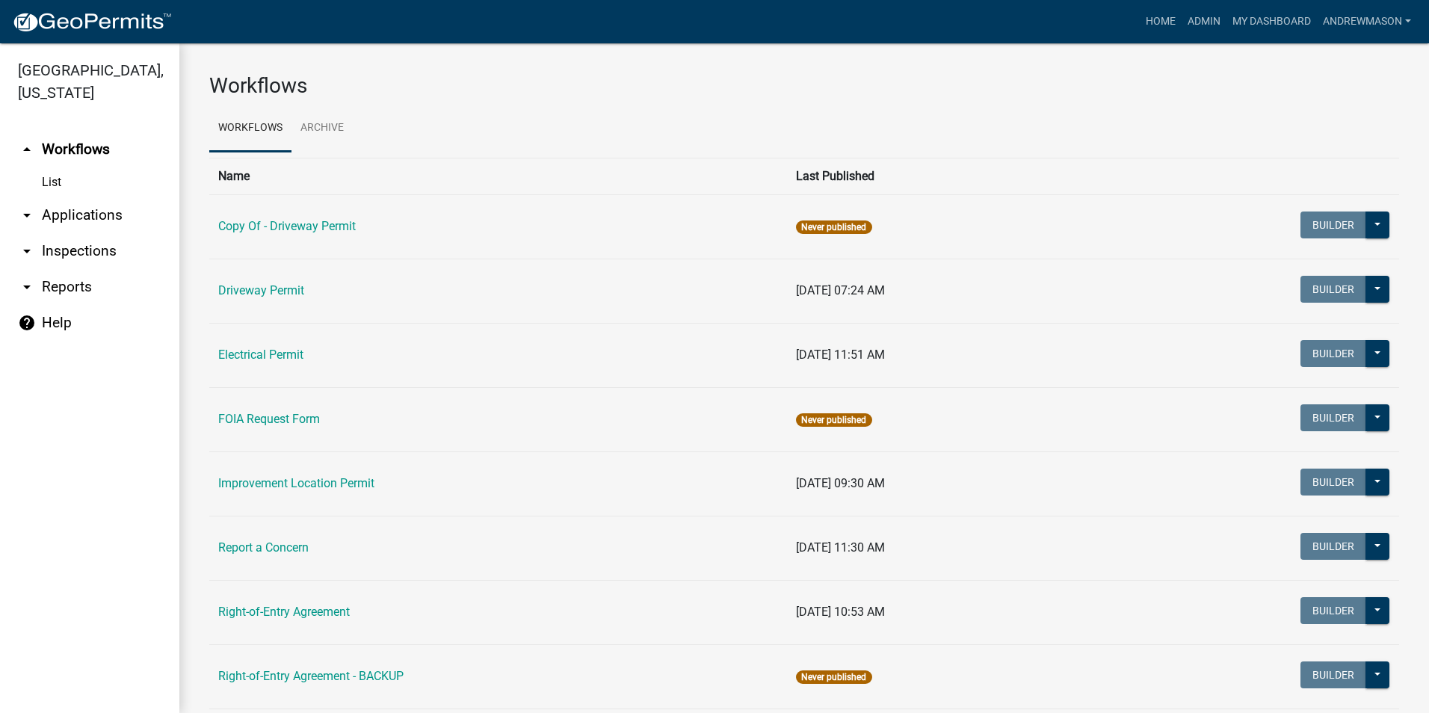
click at [96, 213] on link "arrow_drop_down Applications" at bounding box center [89, 215] width 179 height 36
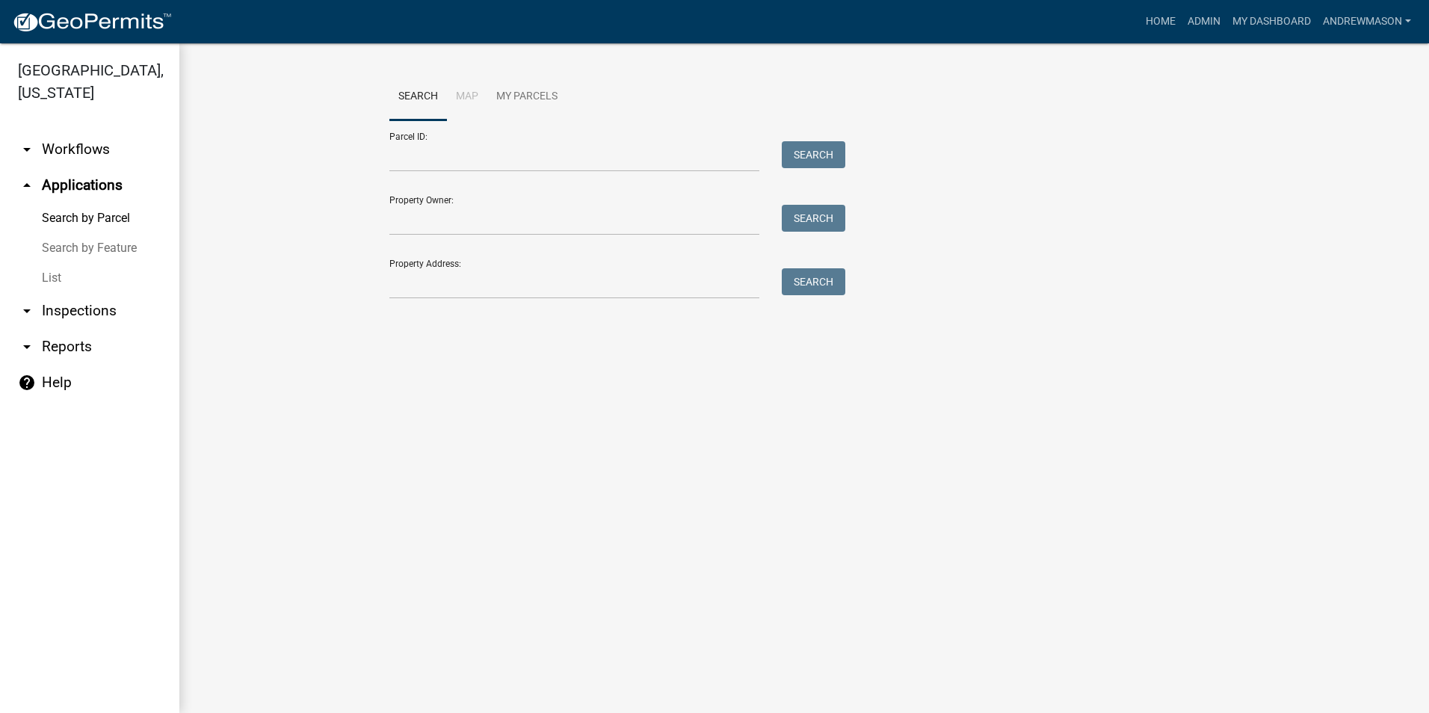
click at [55, 277] on link "List" at bounding box center [89, 278] width 179 height 30
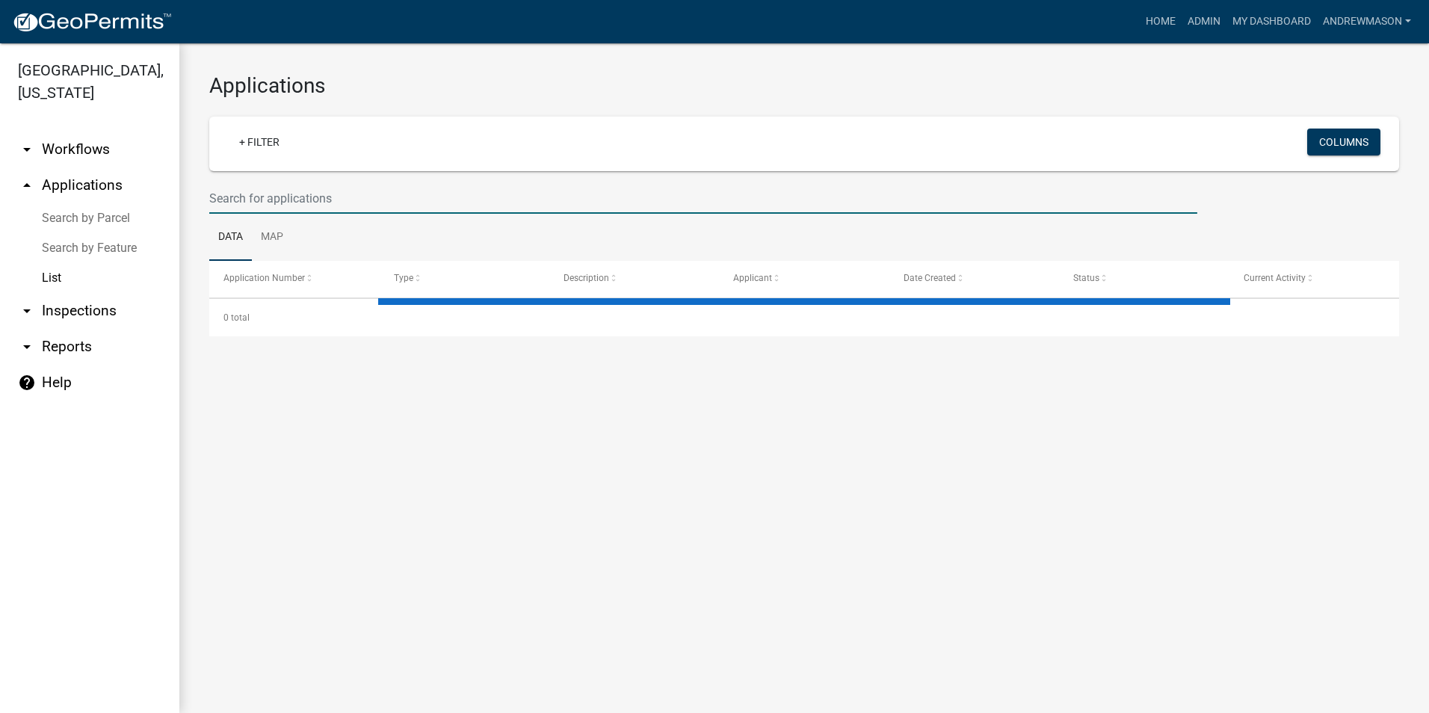
click at [252, 191] on input "text" at bounding box center [703, 198] width 988 height 31
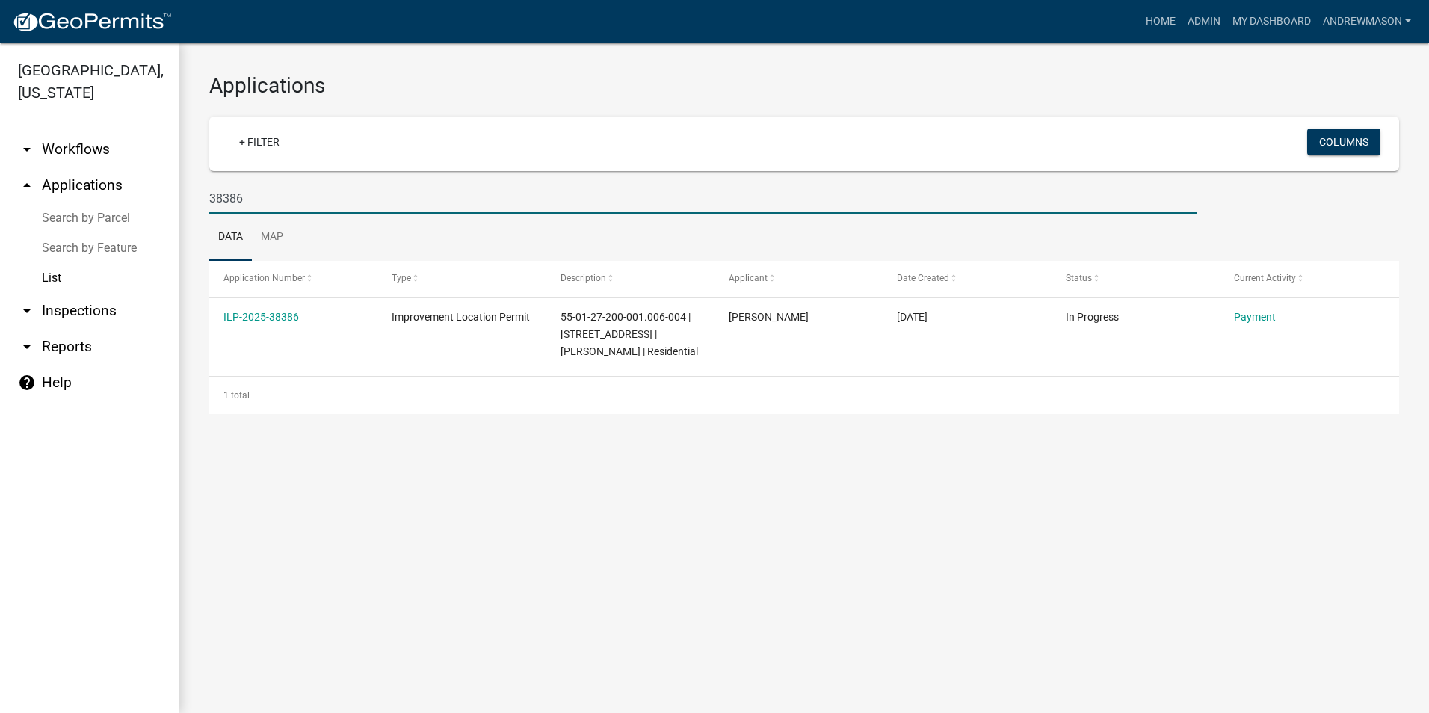
type input "38386"
click at [280, 317] on link "ILP-2025-38386" at bounding box center [260, 317] width 75 height 12
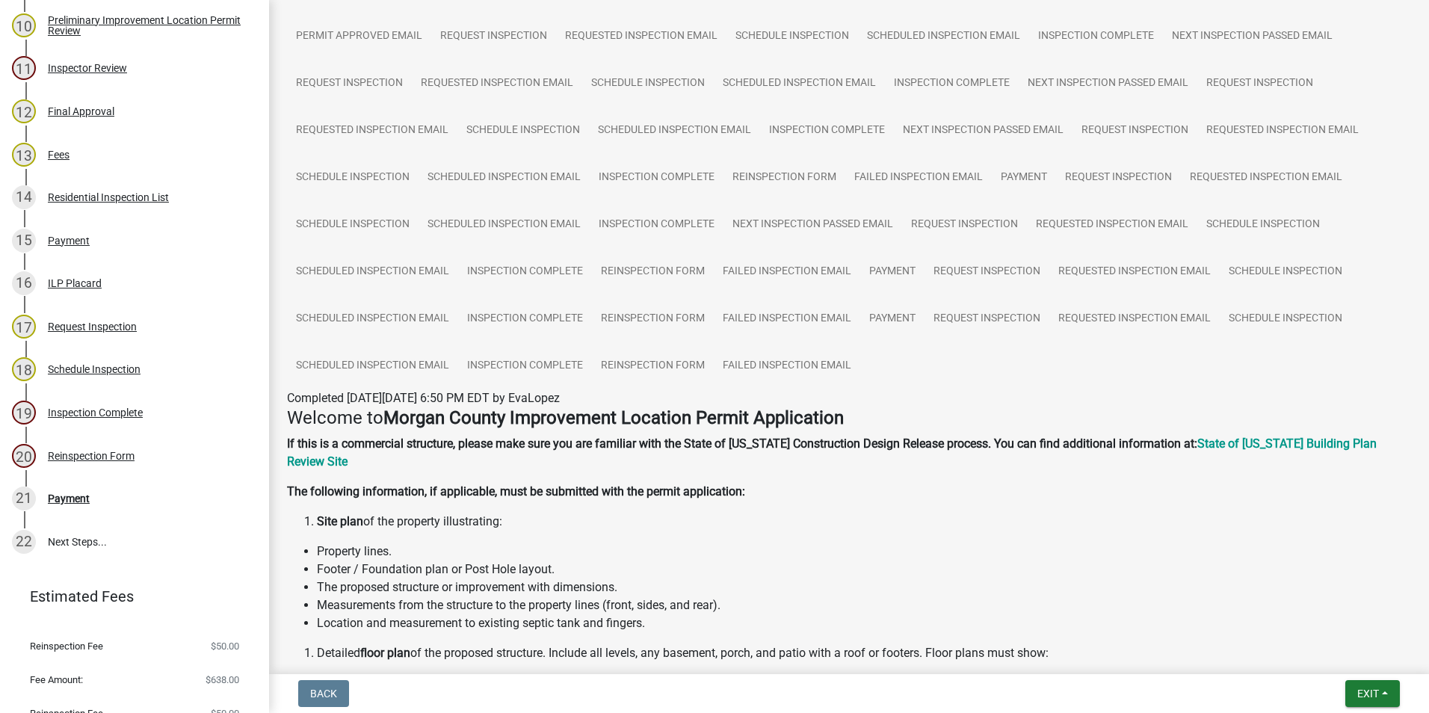
scroll to position [299, 0]
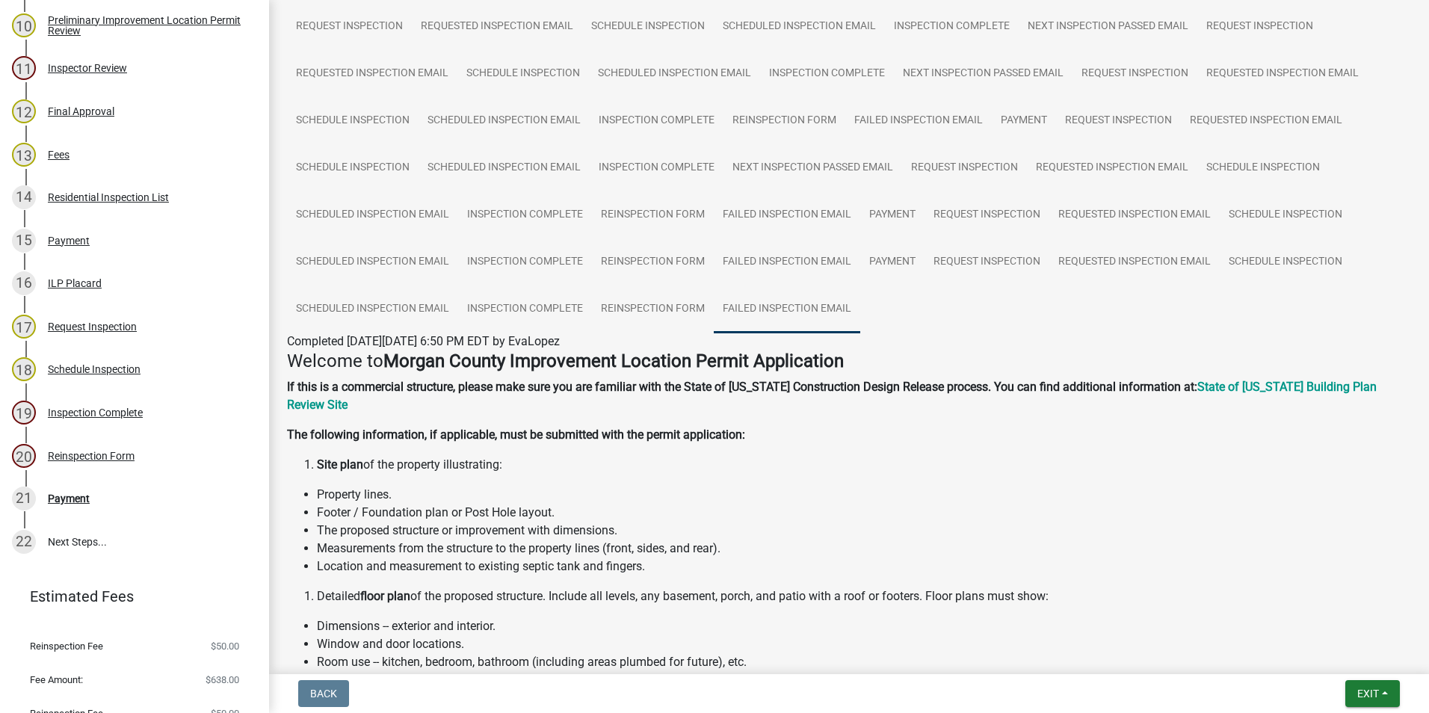
click at [809, 303] on link "Failed Inspection Email" at bounding box center [787, 310] width 146 height 48
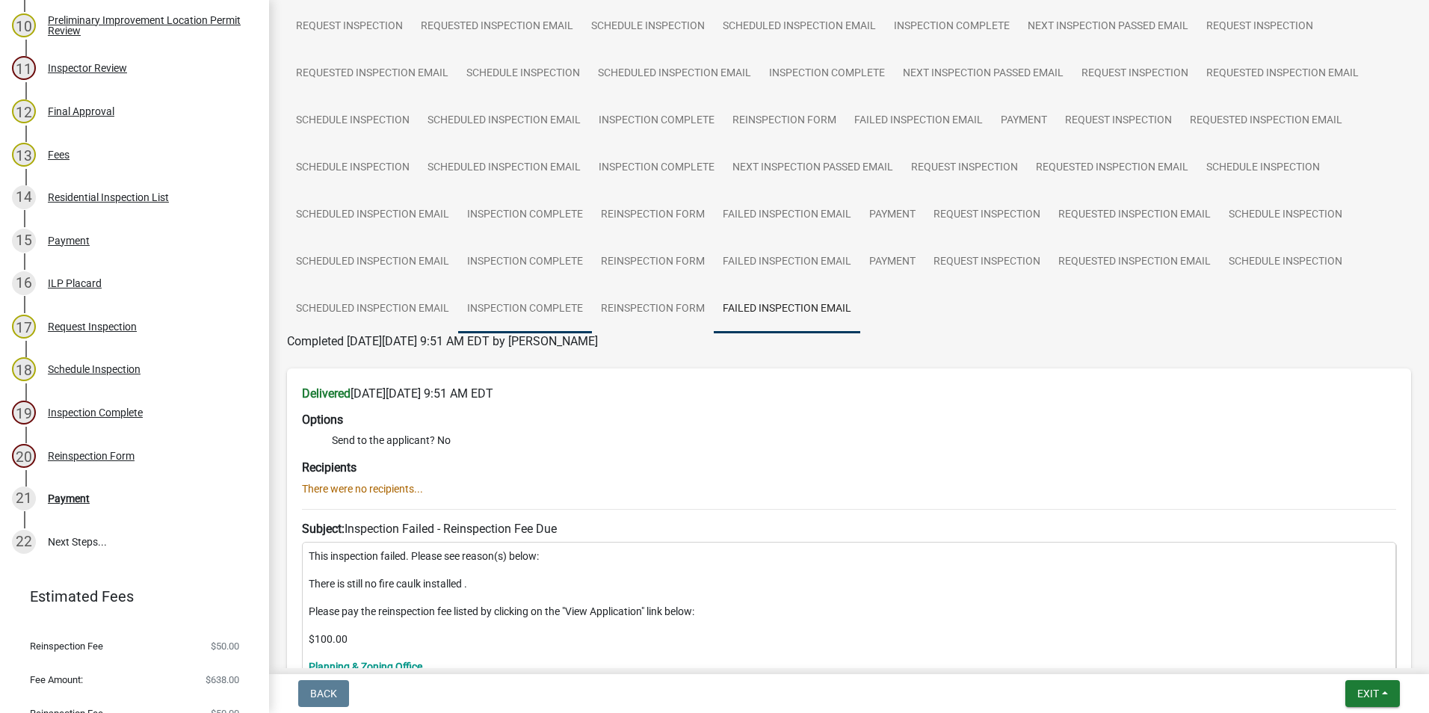
click at [563, 313] on link "Inspection Complete" at bounding box center [525, 310] width 134 height 48
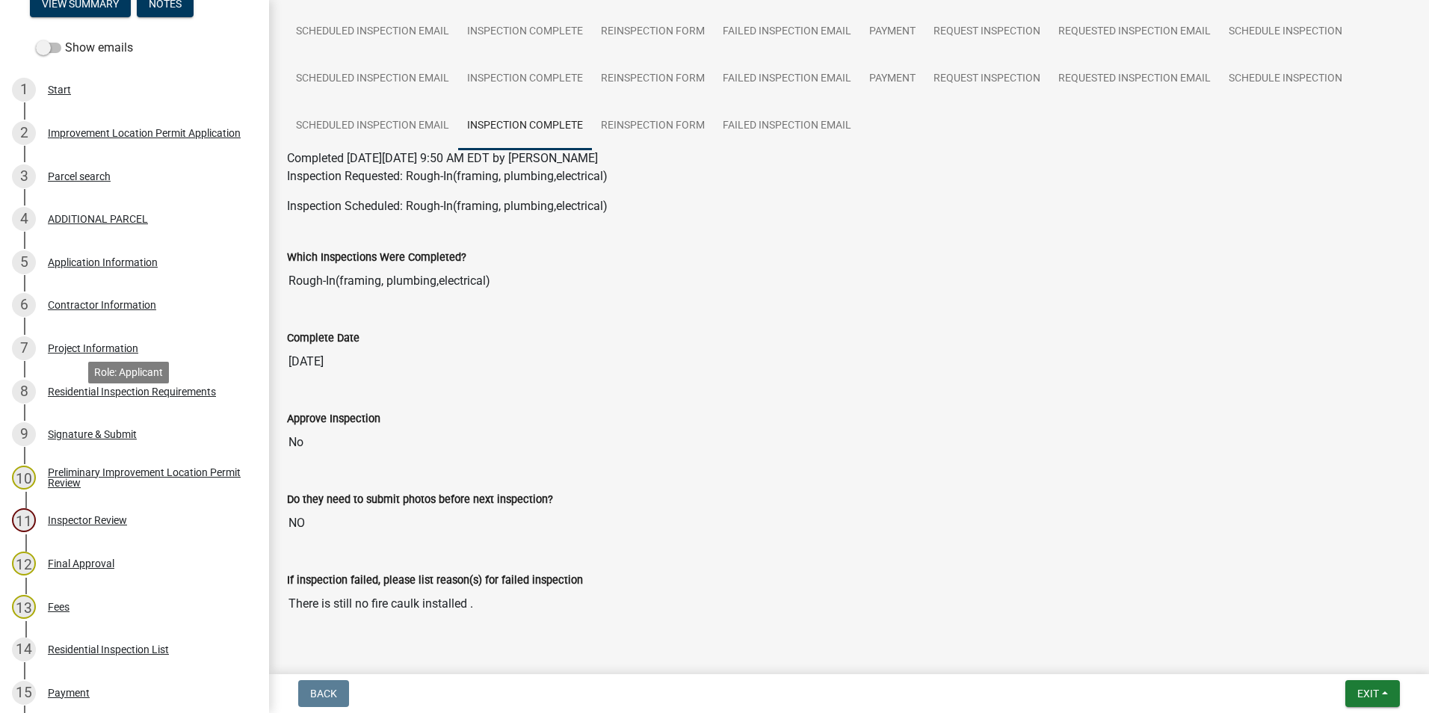
scroll to position [224, 0]
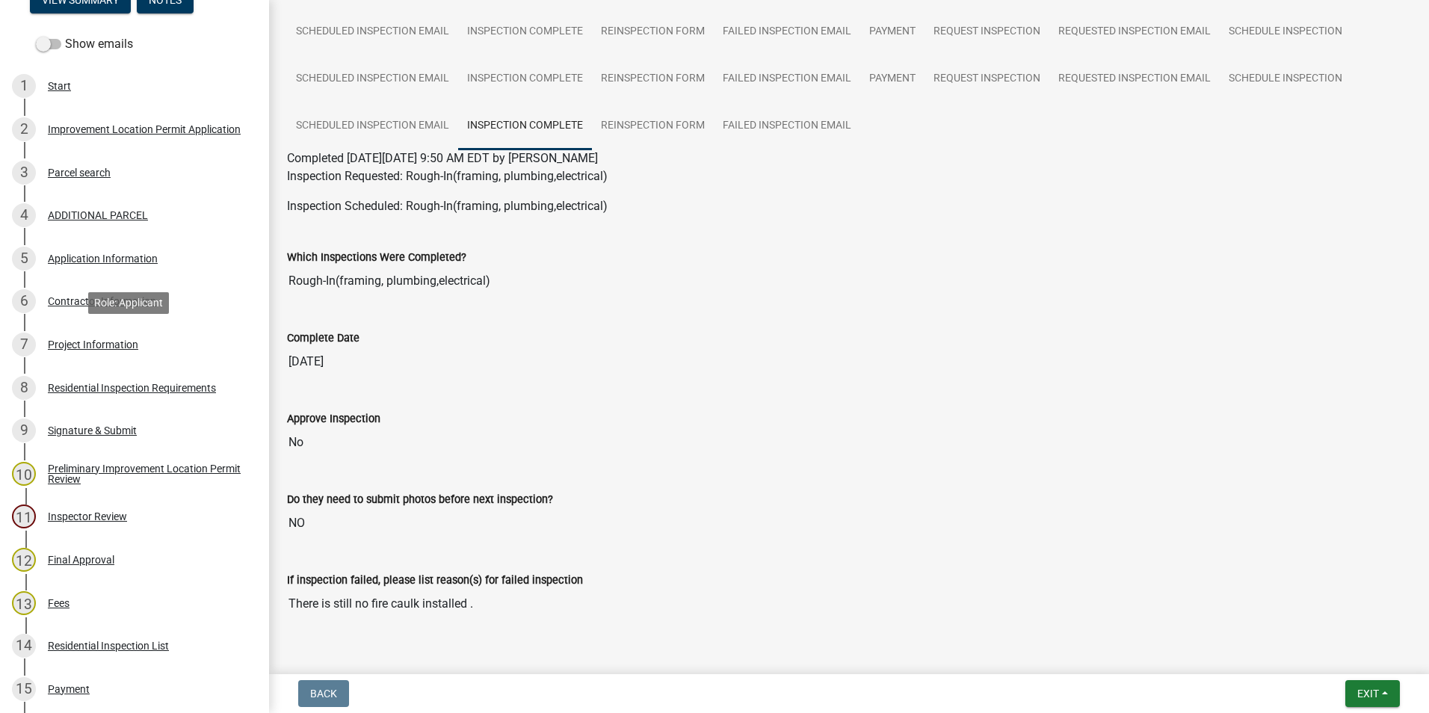
click at [102, 344] on div "Project Information" at bounding box center [93, 344] width 90 height 10
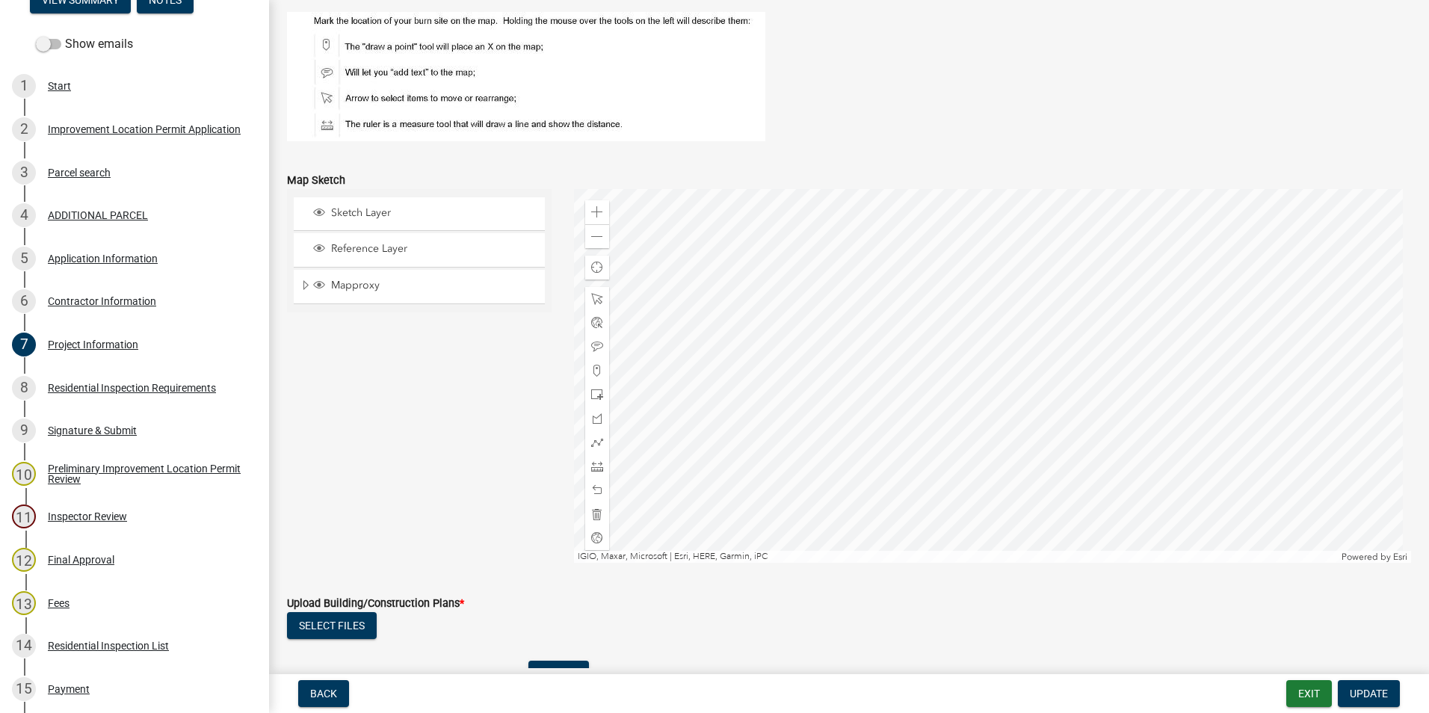
scroll to position [3064, 0]
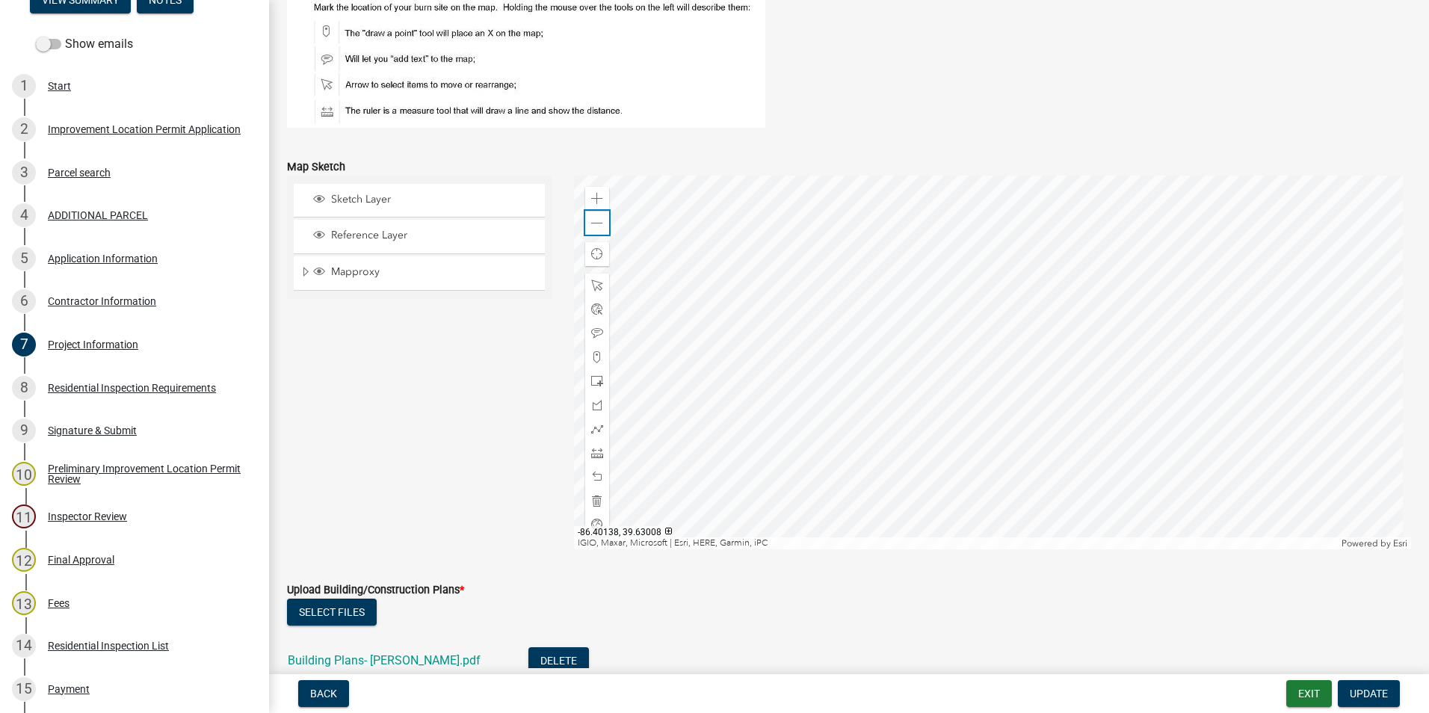
click at [591, 226] on span at bounding box center [597, 223] width 12 height 12
click at [937, 438] on div at bounding box center [993, 363] width 838 height 374
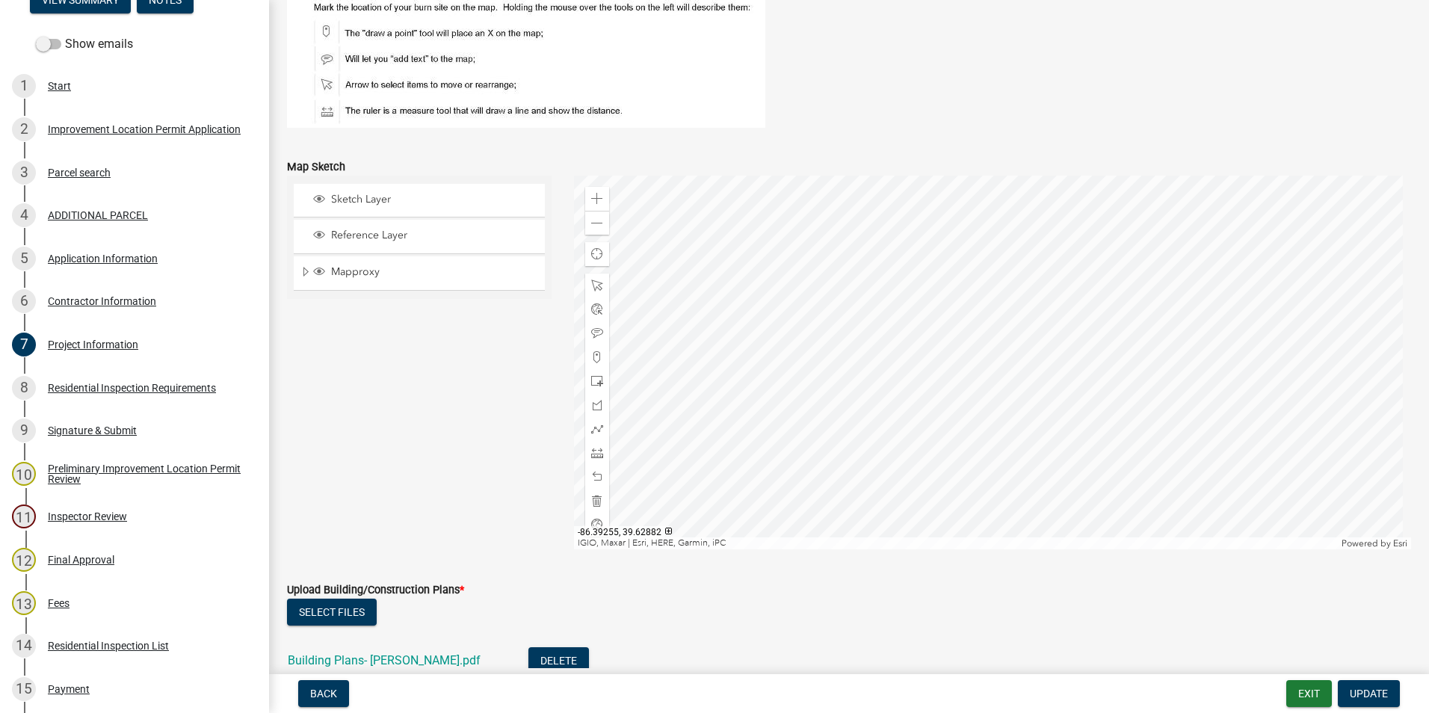
click at [987, 384] on div at bounding box center [993, 363] width 838 height 374
click at [1096, 386] on div at bounding box center [993, 363] width 838 height 374
click at [1111, 374] on div at bounding box center [993, 363] width 838 height 374
click at [1129, 398] on div at bounding box center [993, 363] width 838 height 374
click at [980, 410] on div at bounding box center [993, 363] width 838 height 374
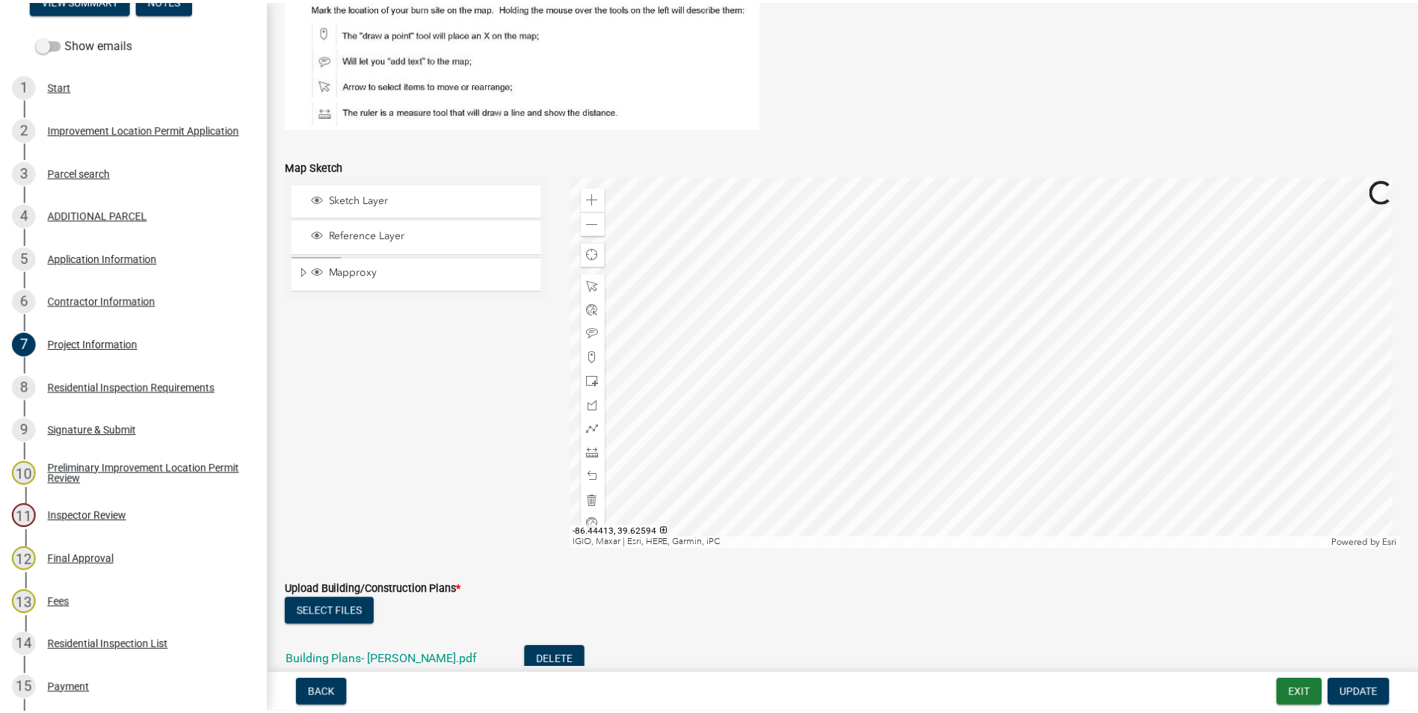
scroll to position [3139, 0]
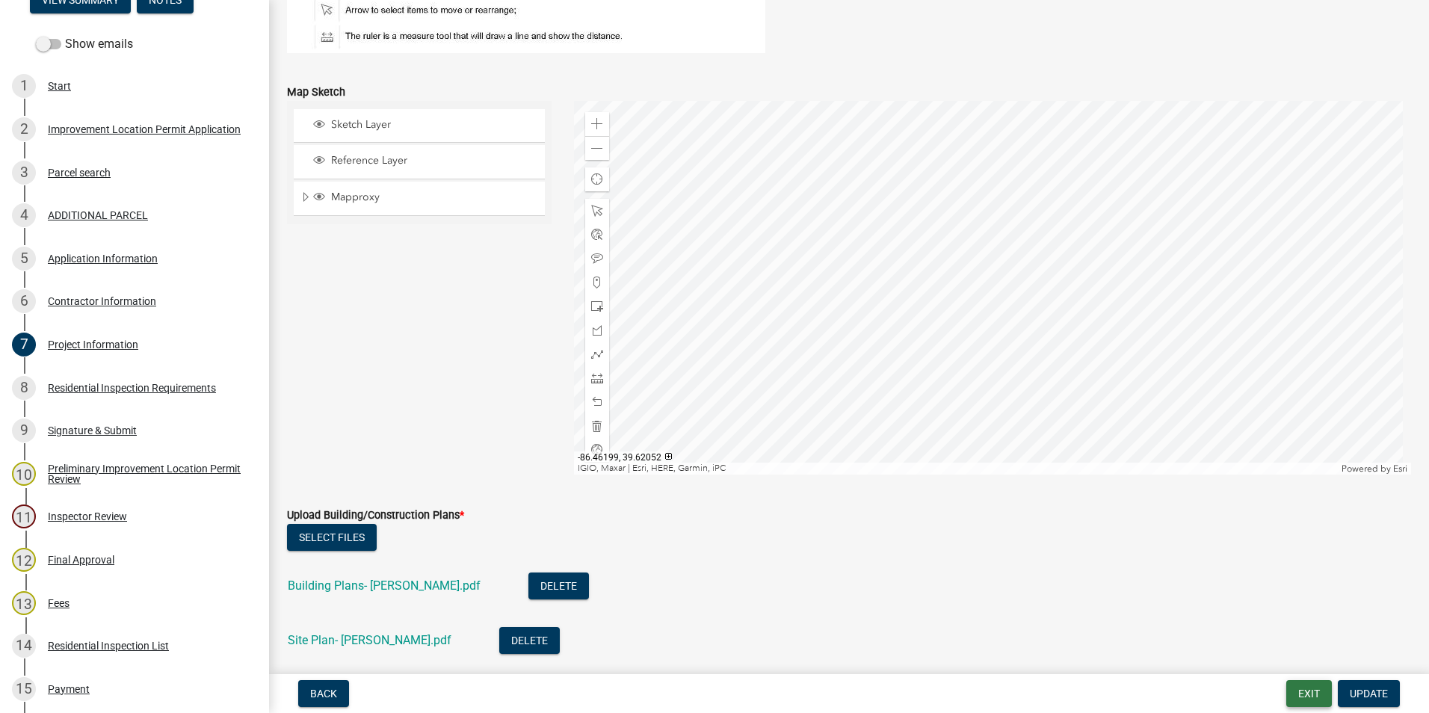
click at [1294, 693] on button "Exit" at bounding box center [1309, 693] width 46 height 27
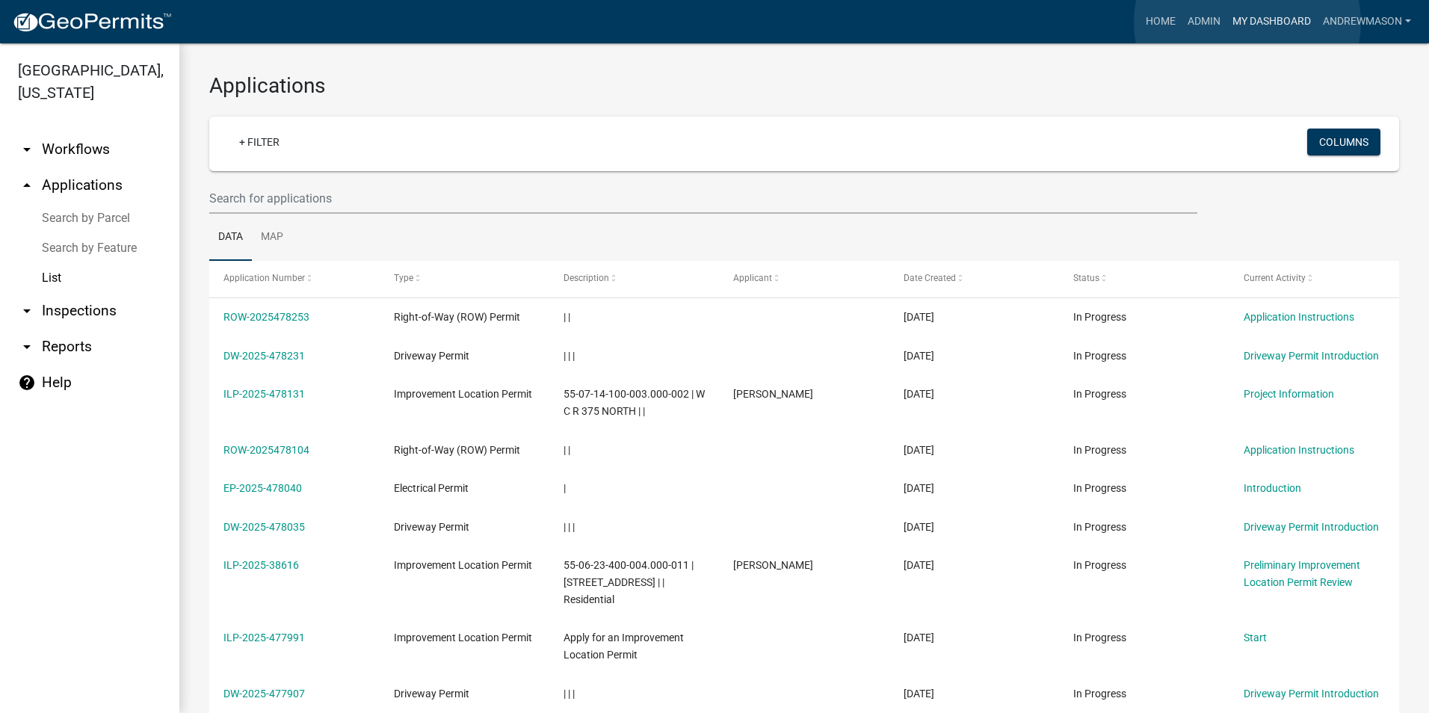
click at [1247, 22] on link "My Dashboard" at bounding box center [1272, 21] width 90 height 28
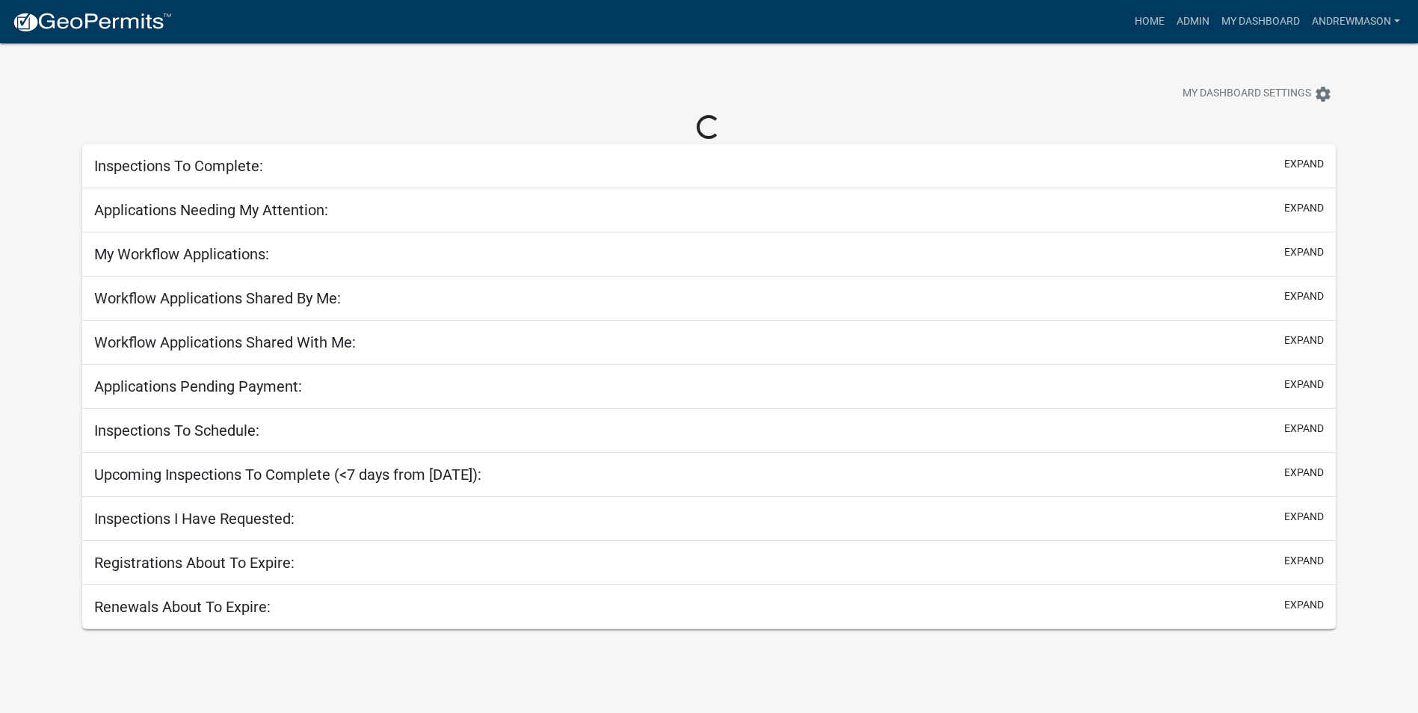
select select "3: 100"
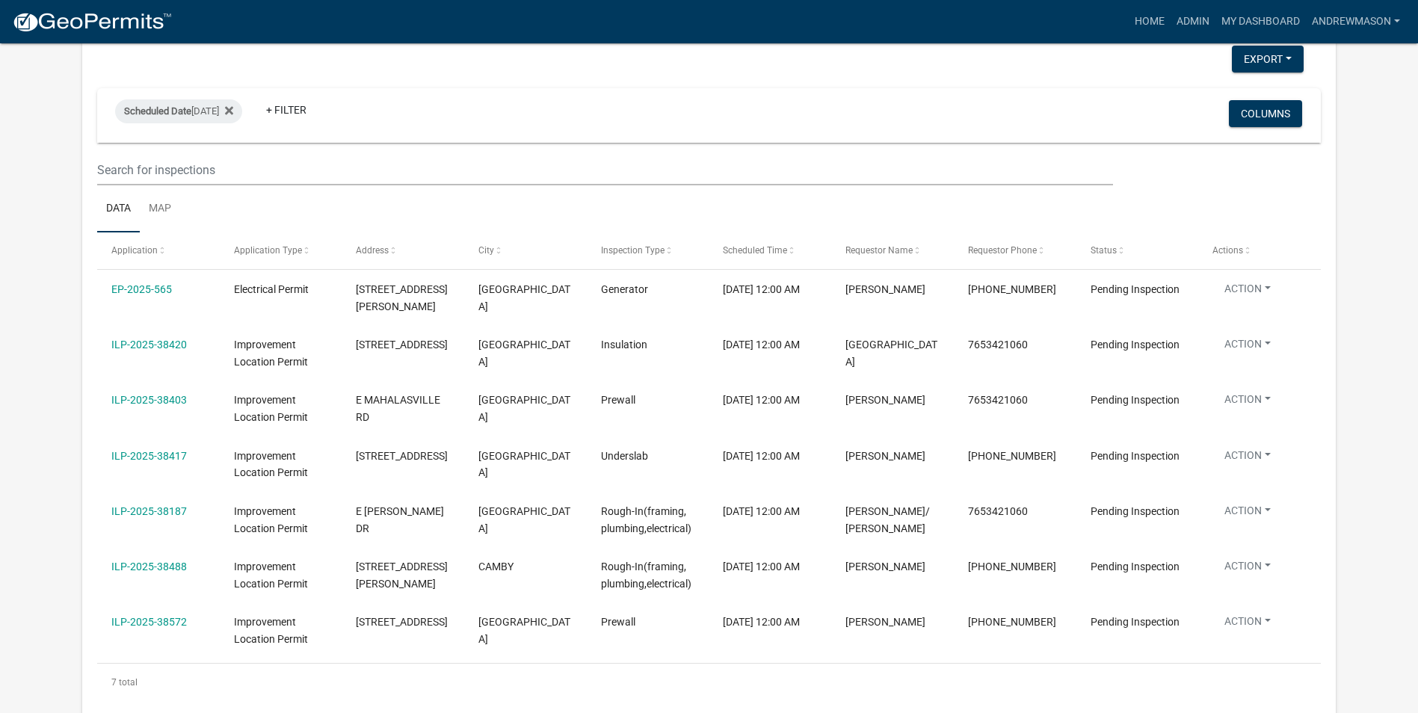
scroll to position [224, 0]
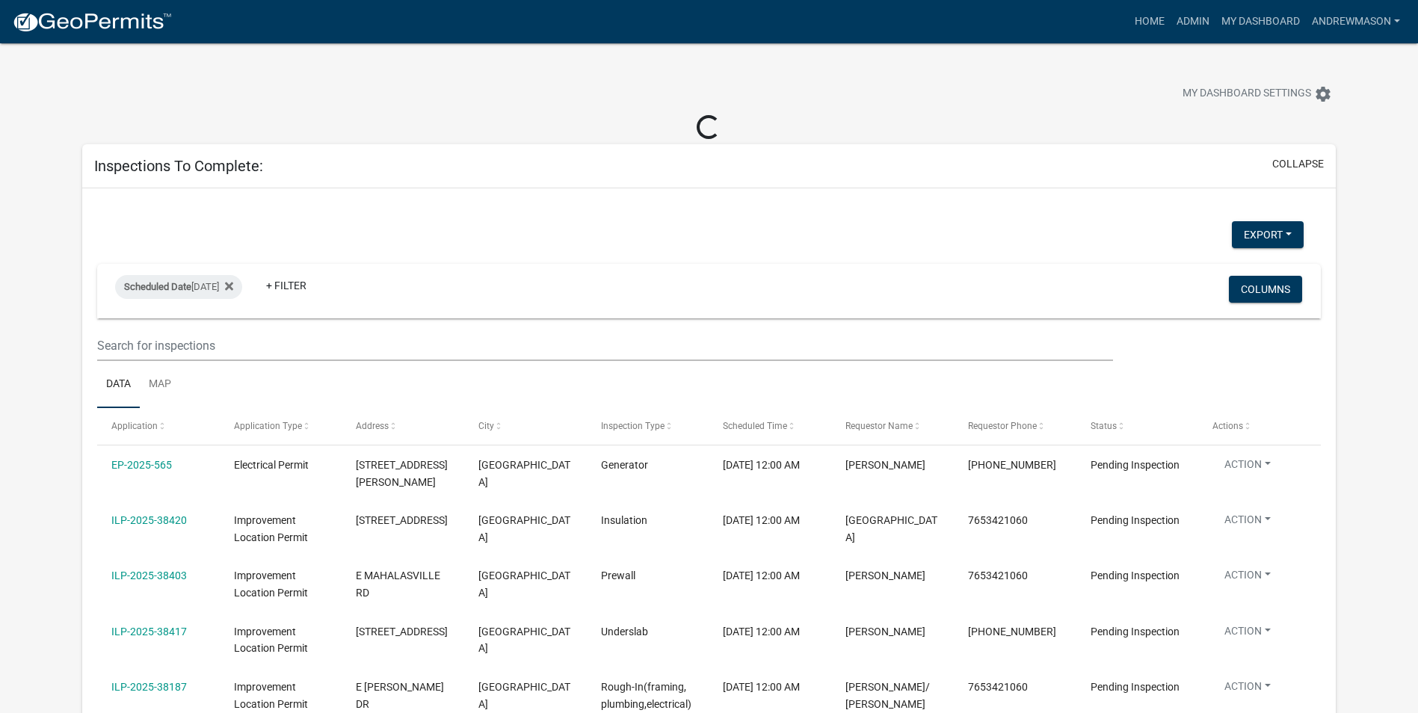
select select "3: 100"
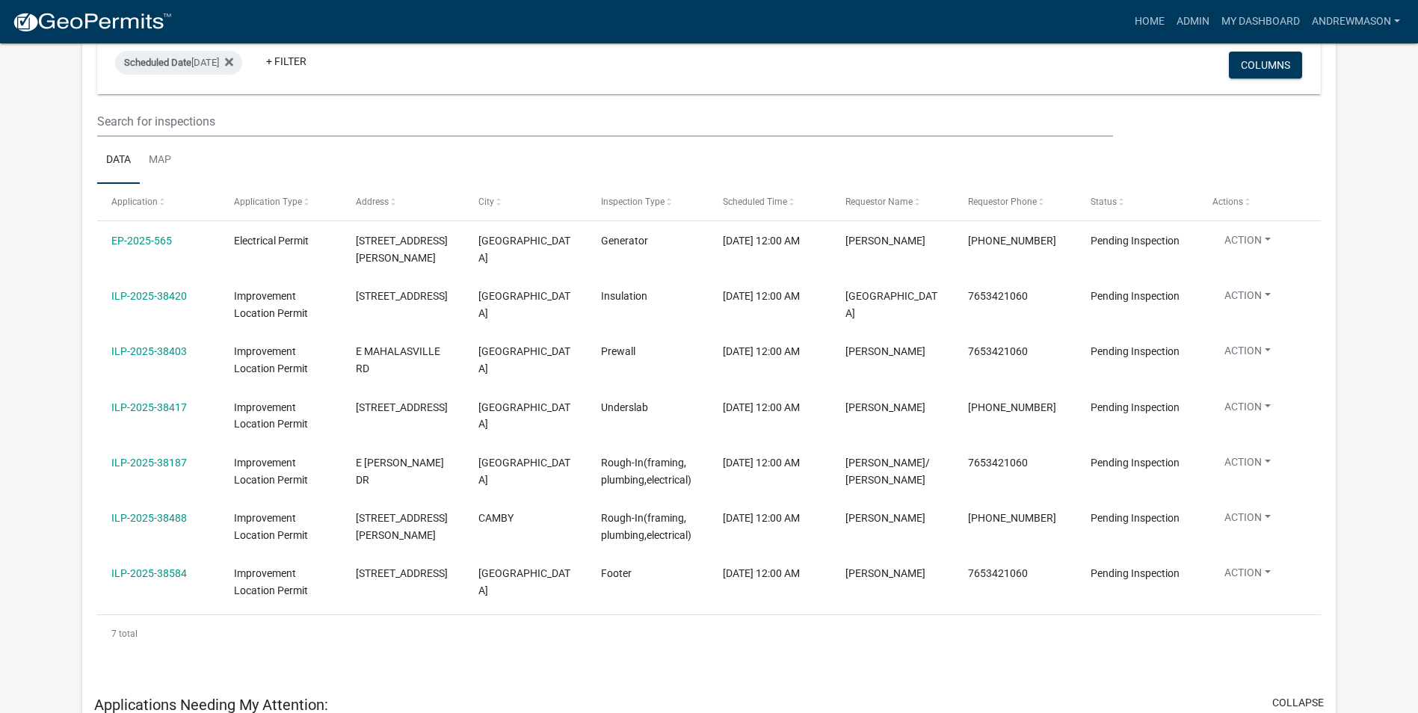
scroll to position [224, 0]
